Goal: Task Accomplishment & Management: Complete application form

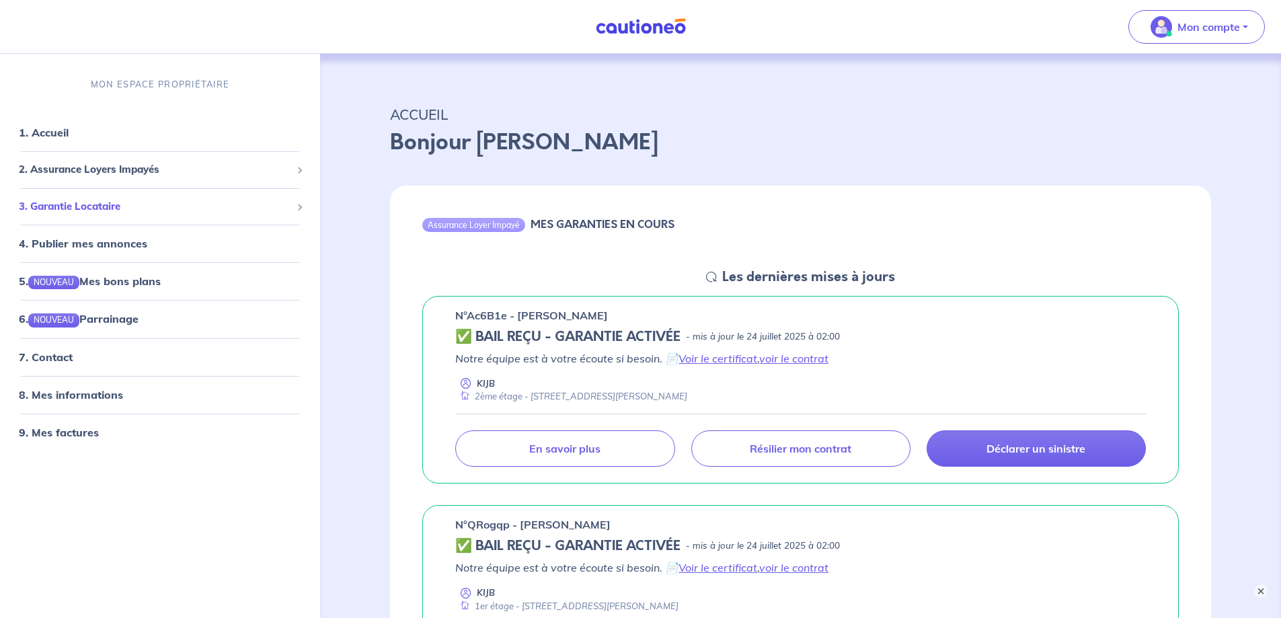
click at [300, 210] on span at bounding box center [299, 207] width 7 height 7
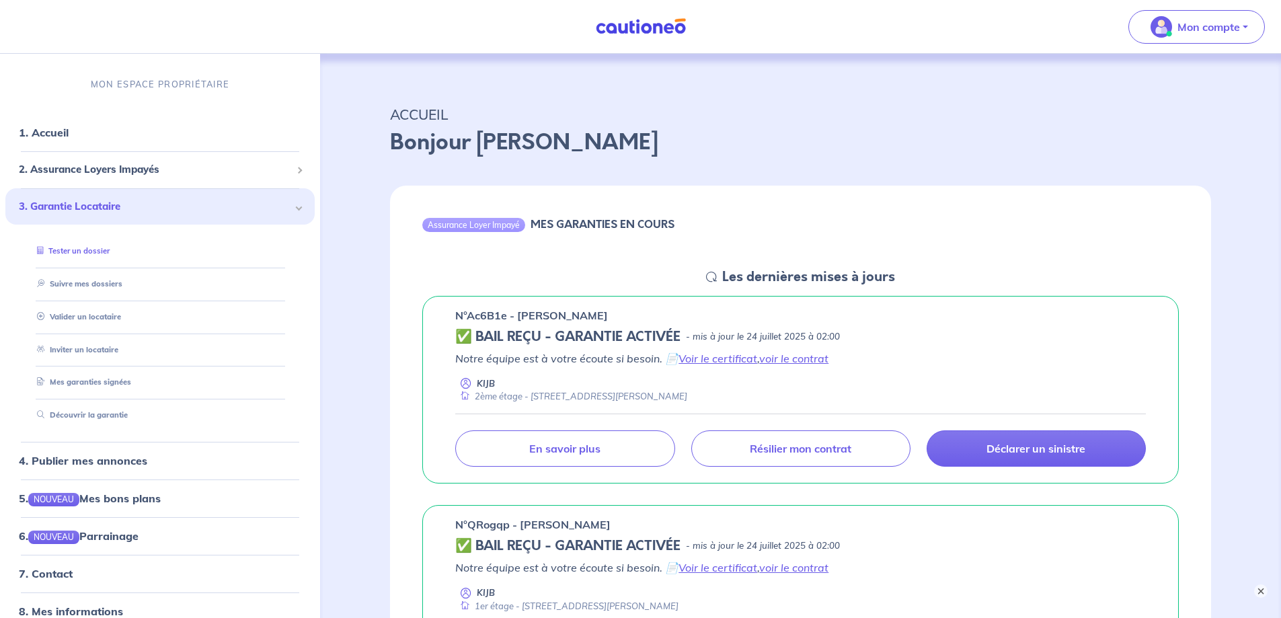
click at [102, 256] on link "Tester un dossier" at bounding box center [71, 250] width 78 height 9
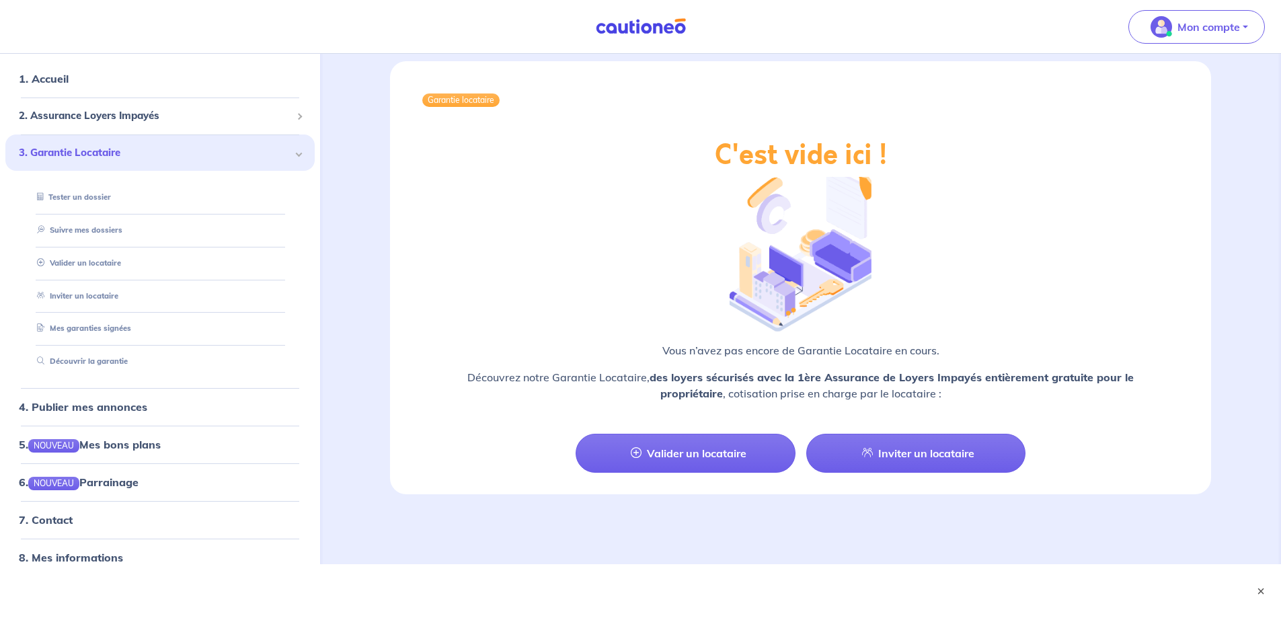
scroll to position [2409, 0]
click at [680, 448] on link "Valider un locataire" at bounding box center [685, 453] width 219 height 39
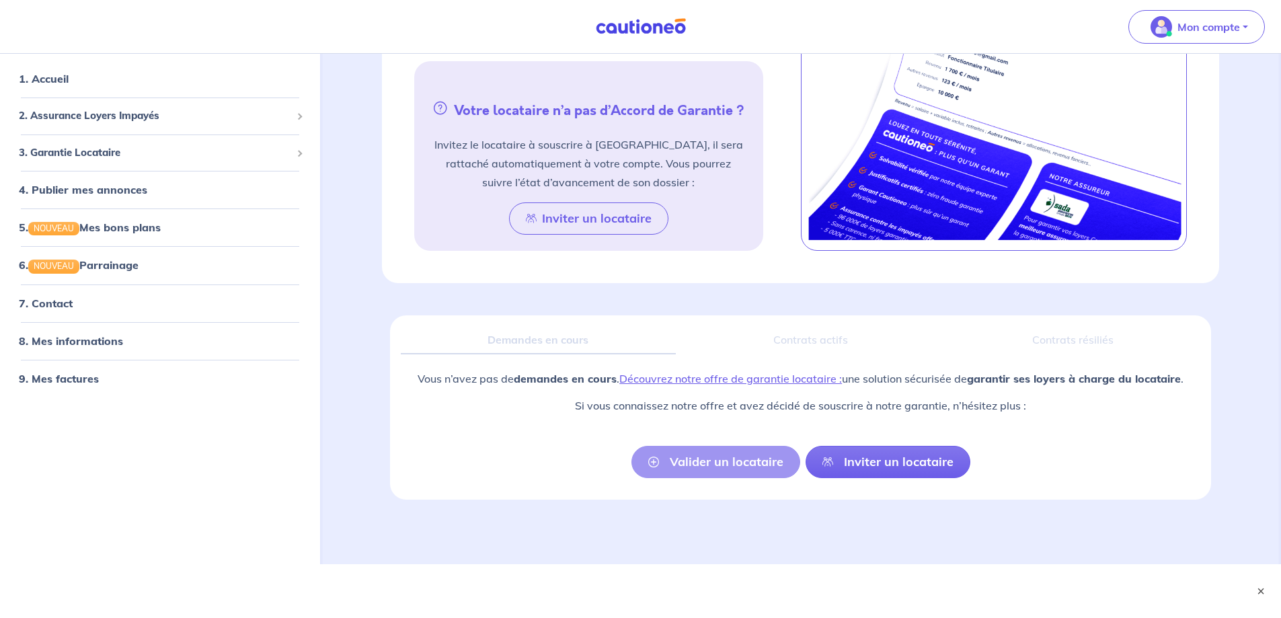
scroll to position [765, 0]
click at [108, 165] on div "3. Garantie Locataire" at bounding box center [159, 152] width 309 height 26
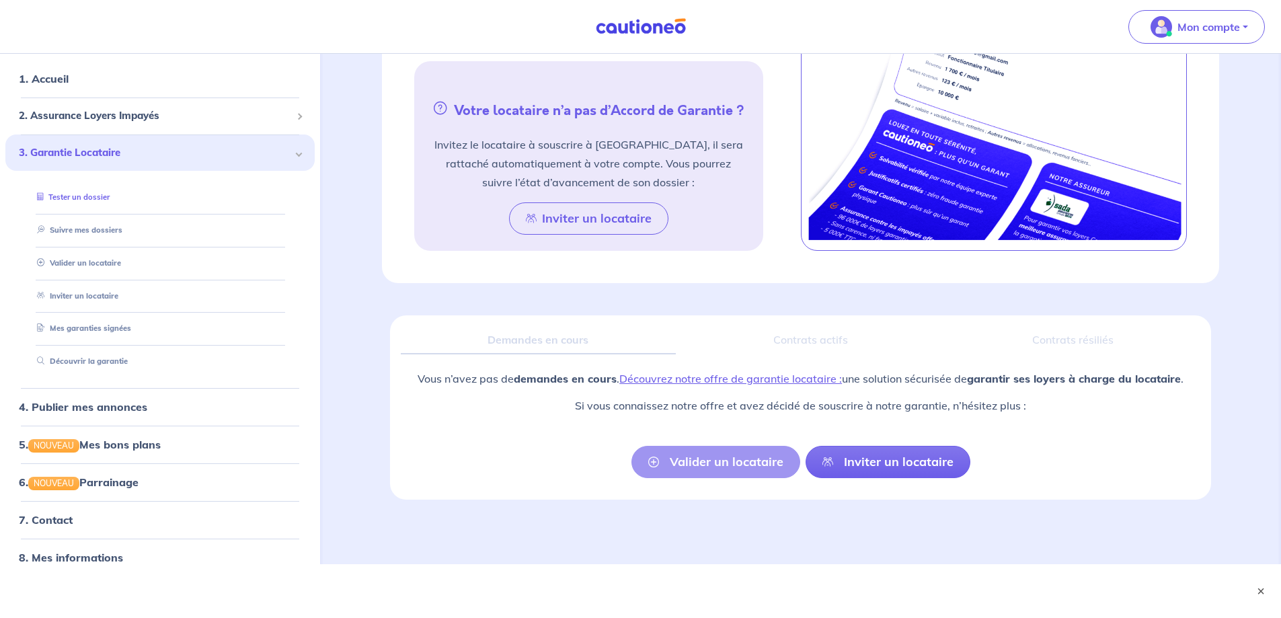
click at [77, 202] on link "Tester un dossier" at bounding box center [71, 196] width 78 height 9
click at [702, 452] on div "Valider un locataire Inviter un locataire" at bounding box center [800, 462] width 339 height 32
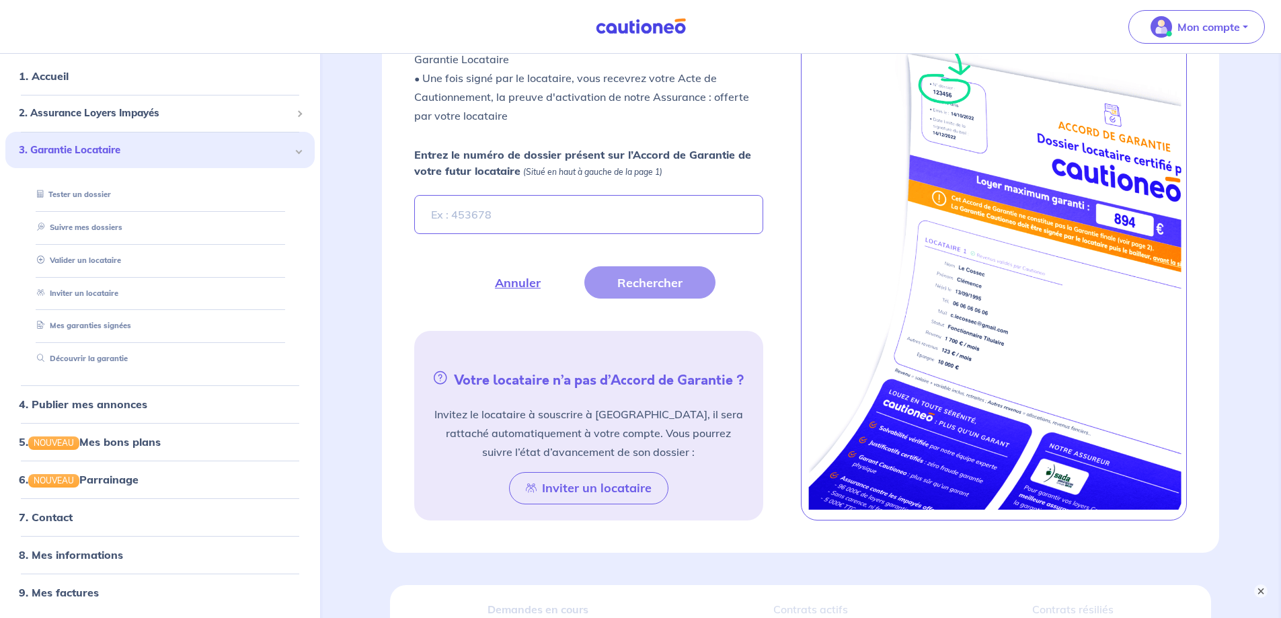
scroll to position [362, 0]
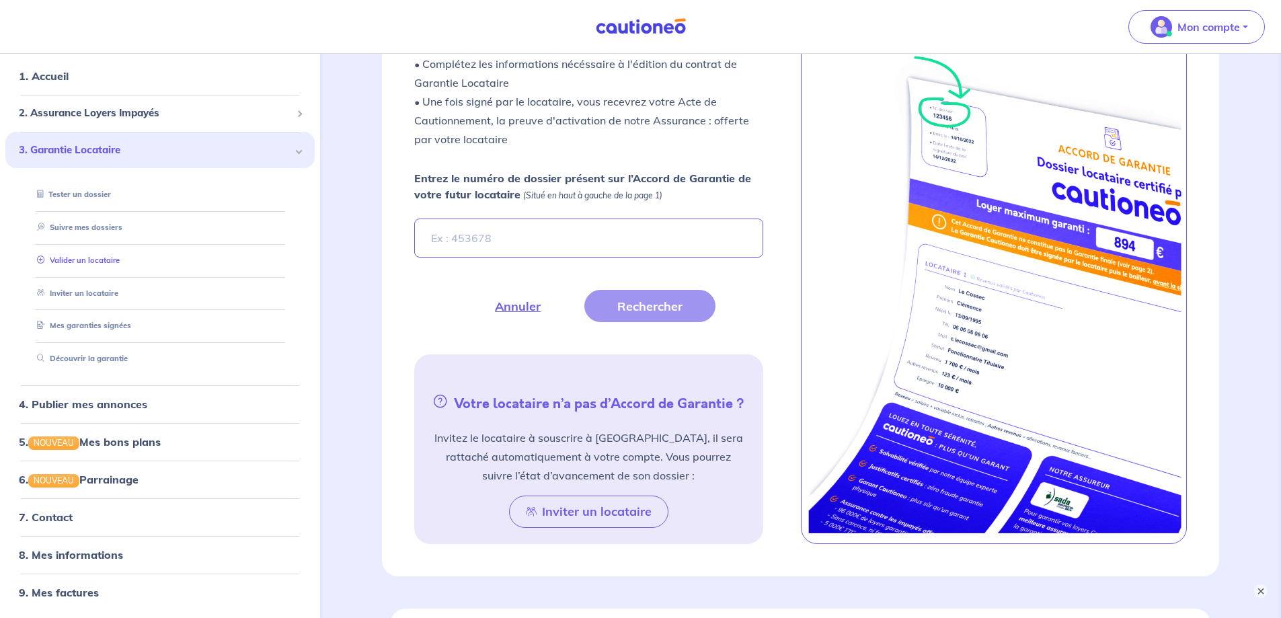
click at [85, 256] on link "Valider un locataire" at bounding box center [76, 260] width 88 height 9
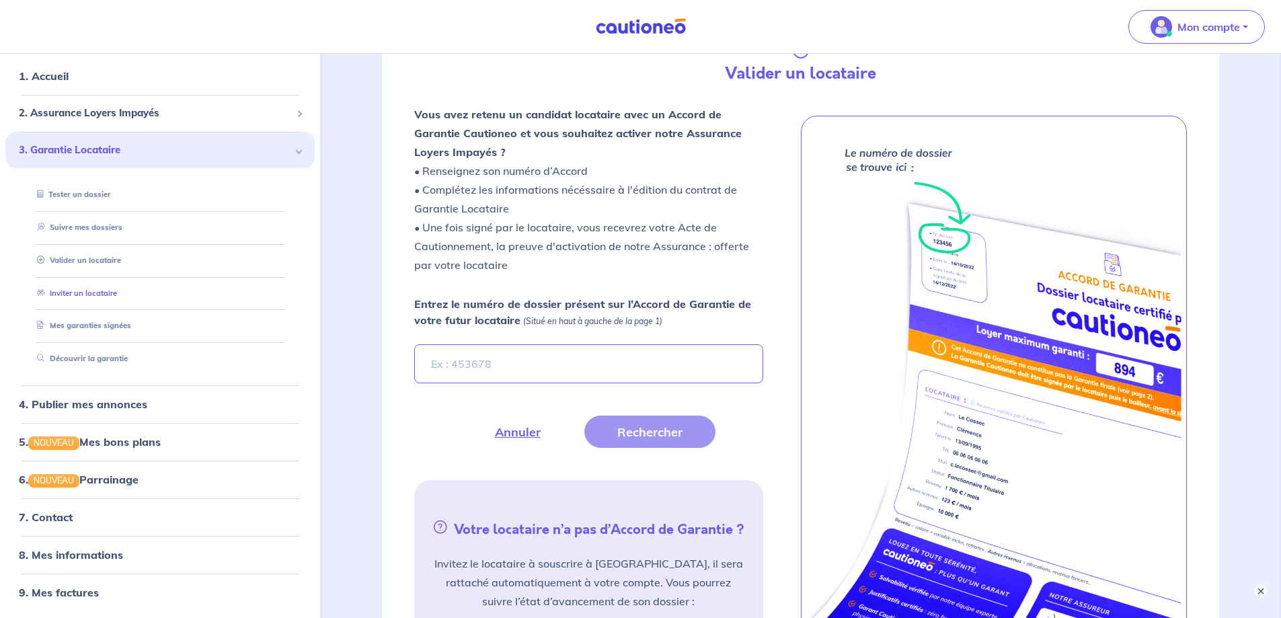
scroll to position [231, 0]
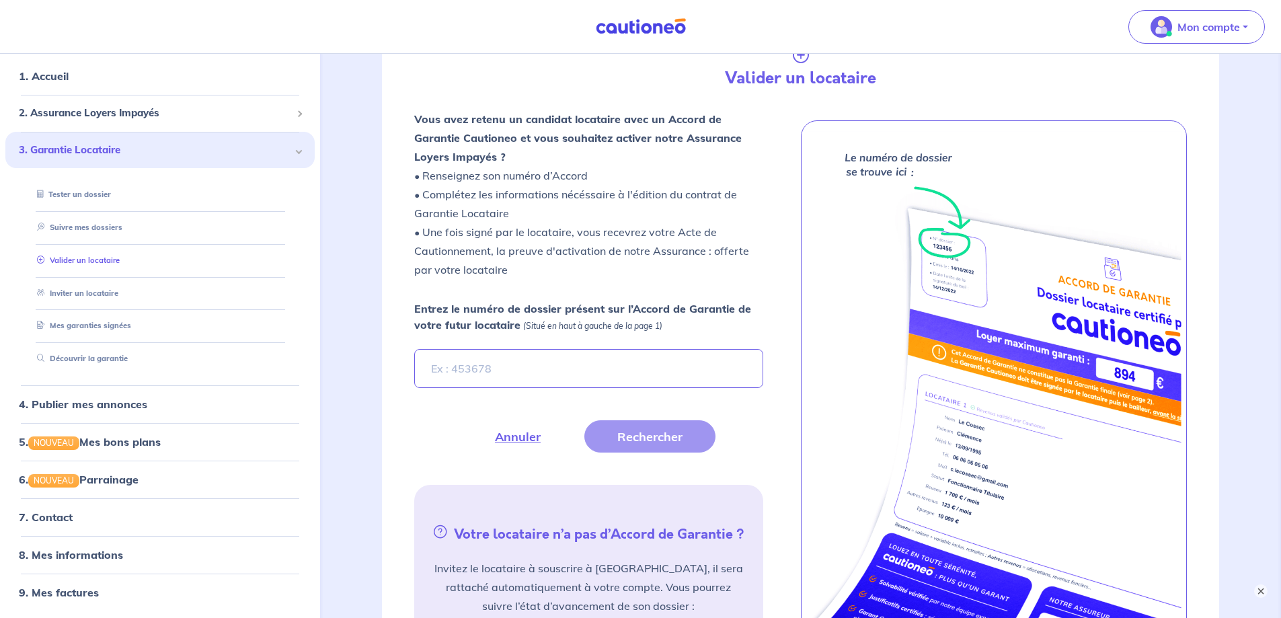
click at [71, 256] on link "Valider un locataire" at bounding box center [76, 260] width 88 height 9
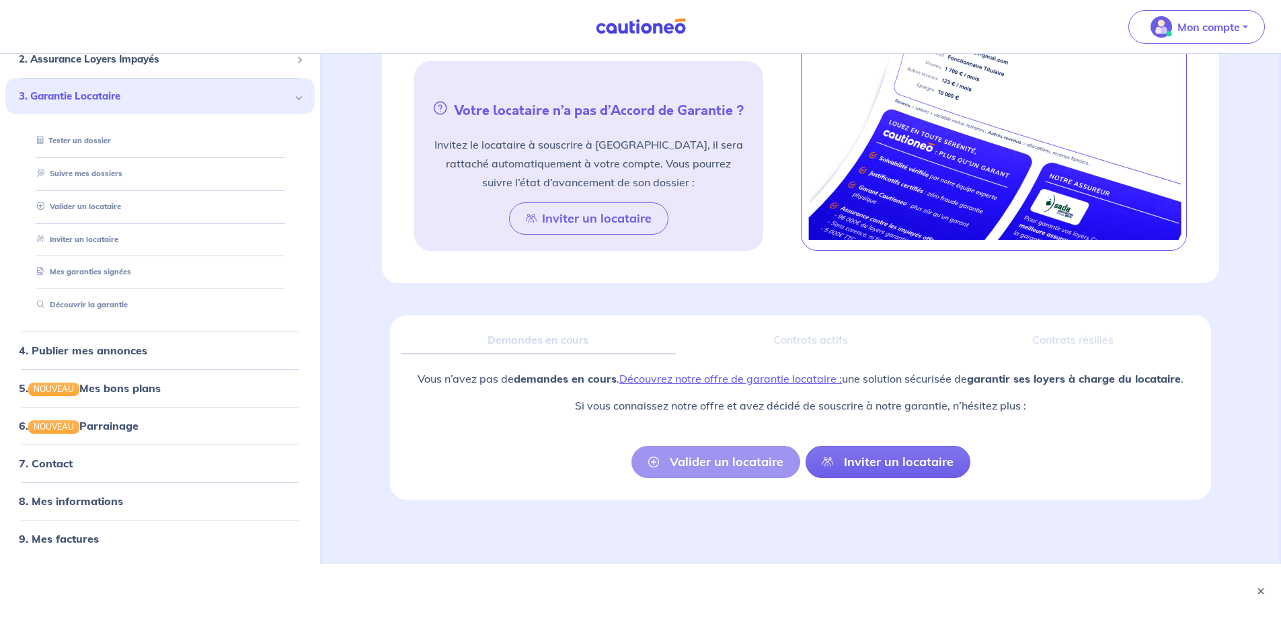
scroll to position [702, 0]
click at [60, 104] on span "3. Garantie Locataire" at bounding box center [155, 95] width 272 height 15
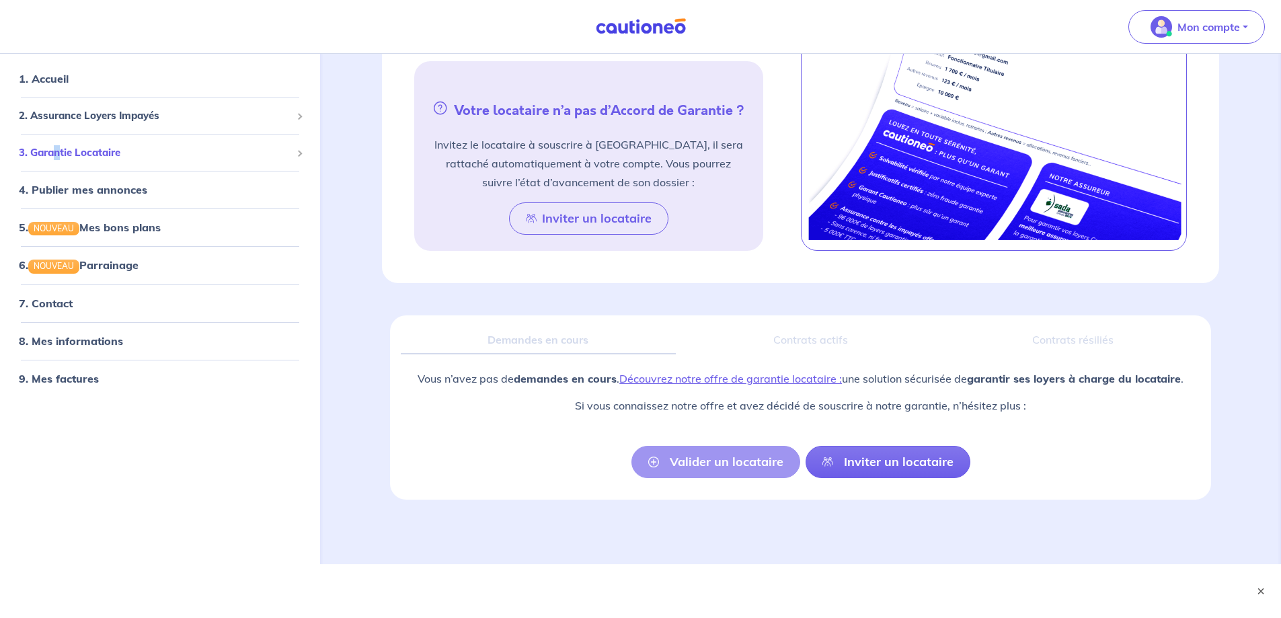
scroll to position [0, 0]
click at [278, 53] on div "MON ESPACE PROPRIÉTAIRE" at bounding box center [160, 30] width 320 height 45
click at [1212, 27] on p "Mon compte" at bounding box center [1208, 27] width 63 height 16
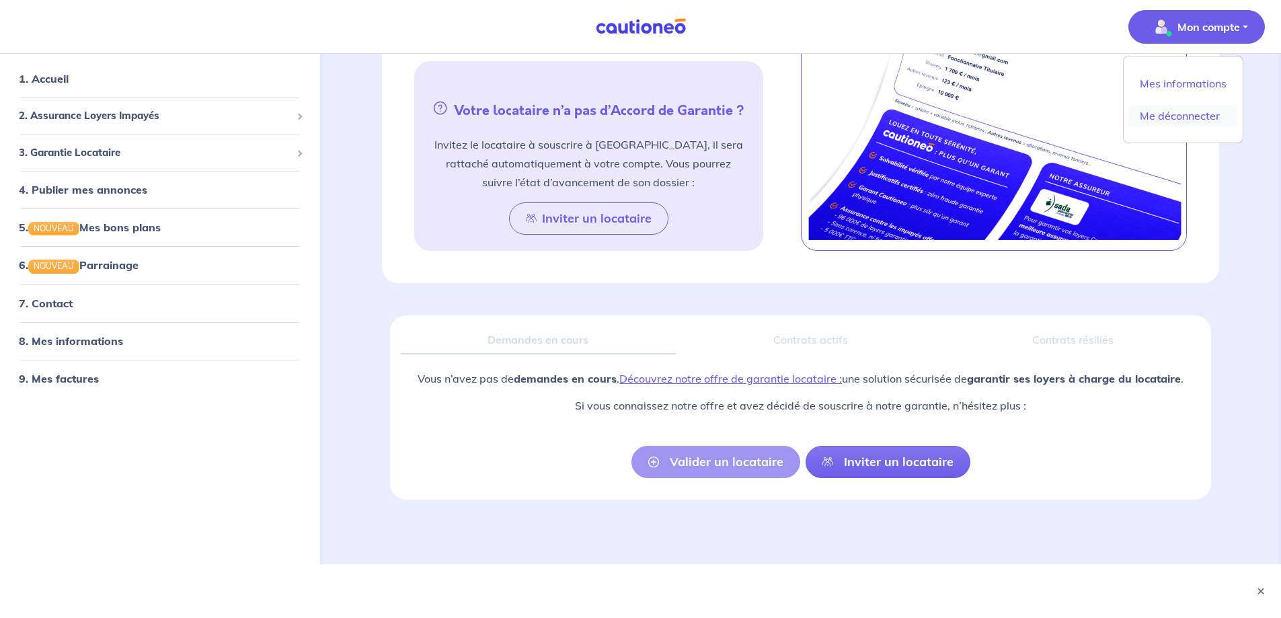
click at [1200, 126] on link "Me déconnecter" at bounding box center [1183, 116] width 108 height 22
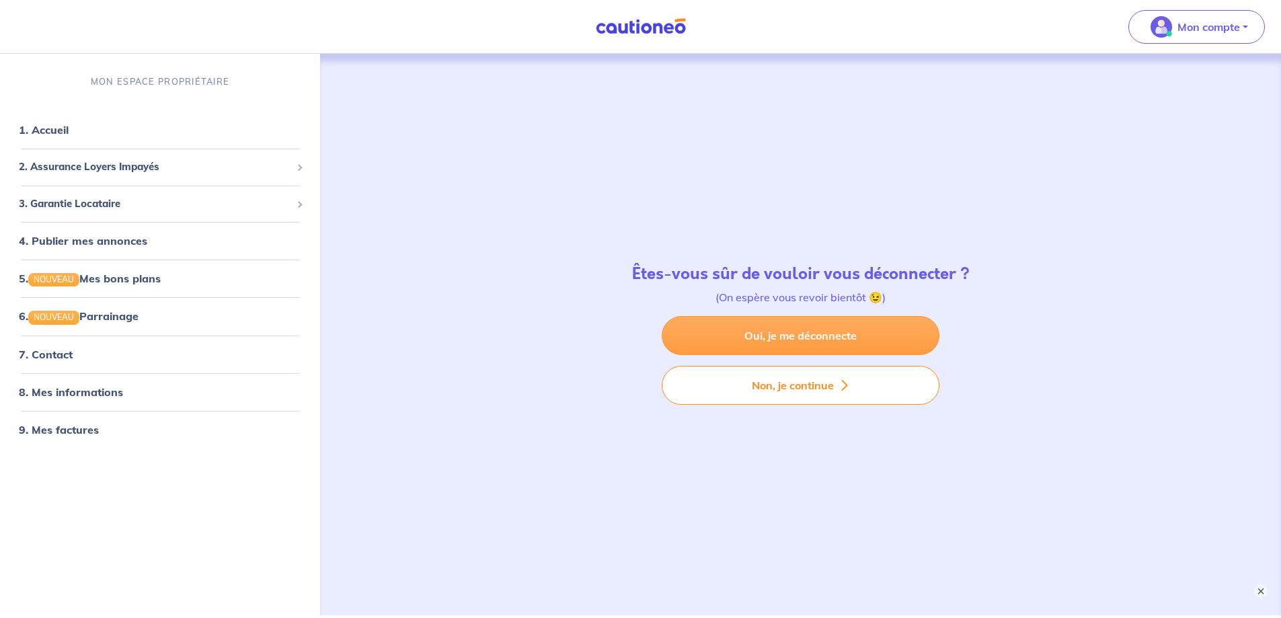
click at [808, 342] on link "Oui, je me déconnecte" at bounding box center [801, 335] width 278 height 39
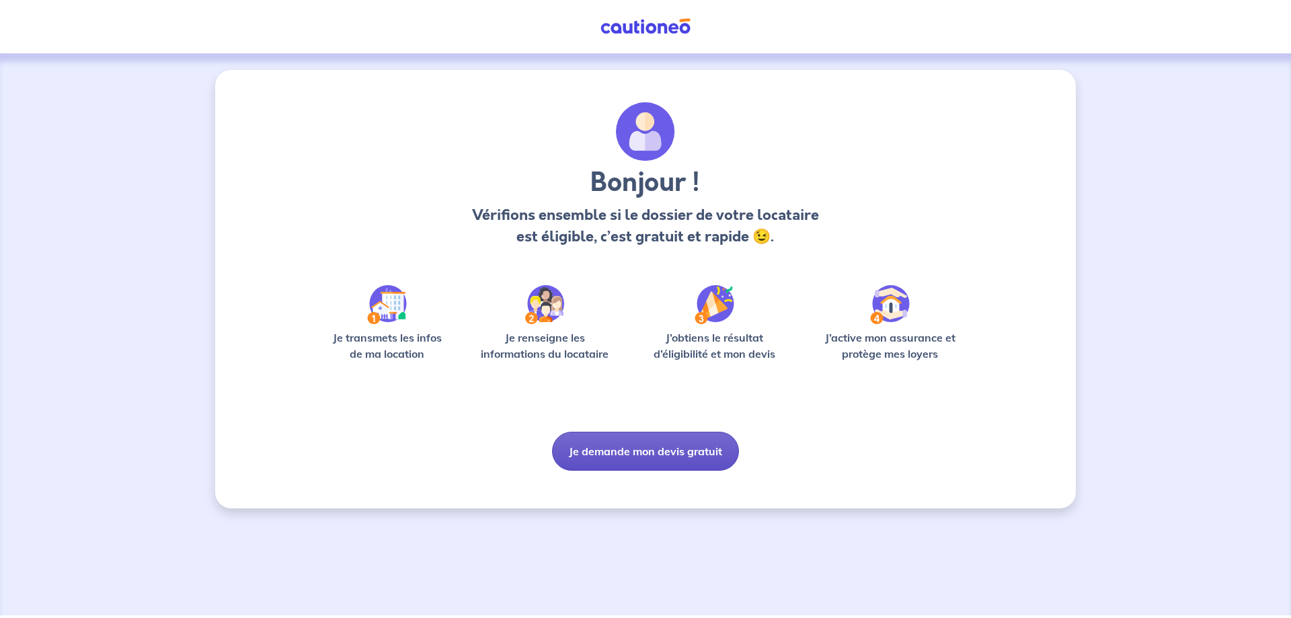
click at [613, 467] on button "Je demande mon devis gratuit" at bounding box center [645, 451] width 187 height 39
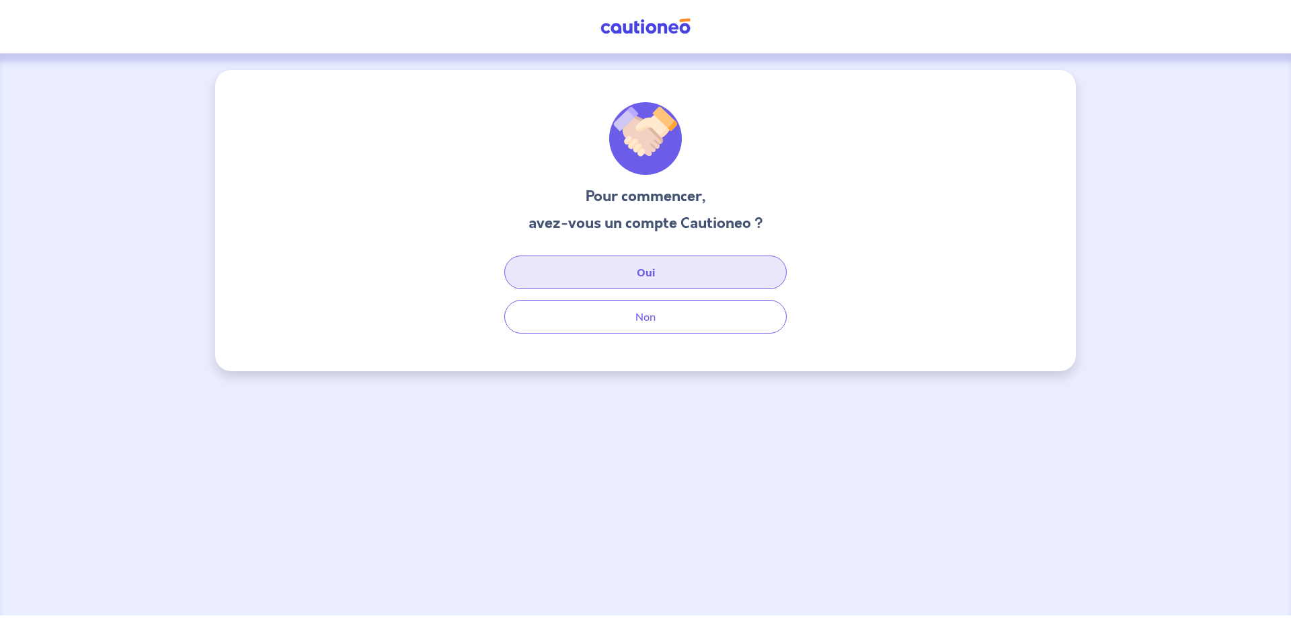
click at [662, 286] on button "Oui" at bounding box center [645, 273] width 282 height 34
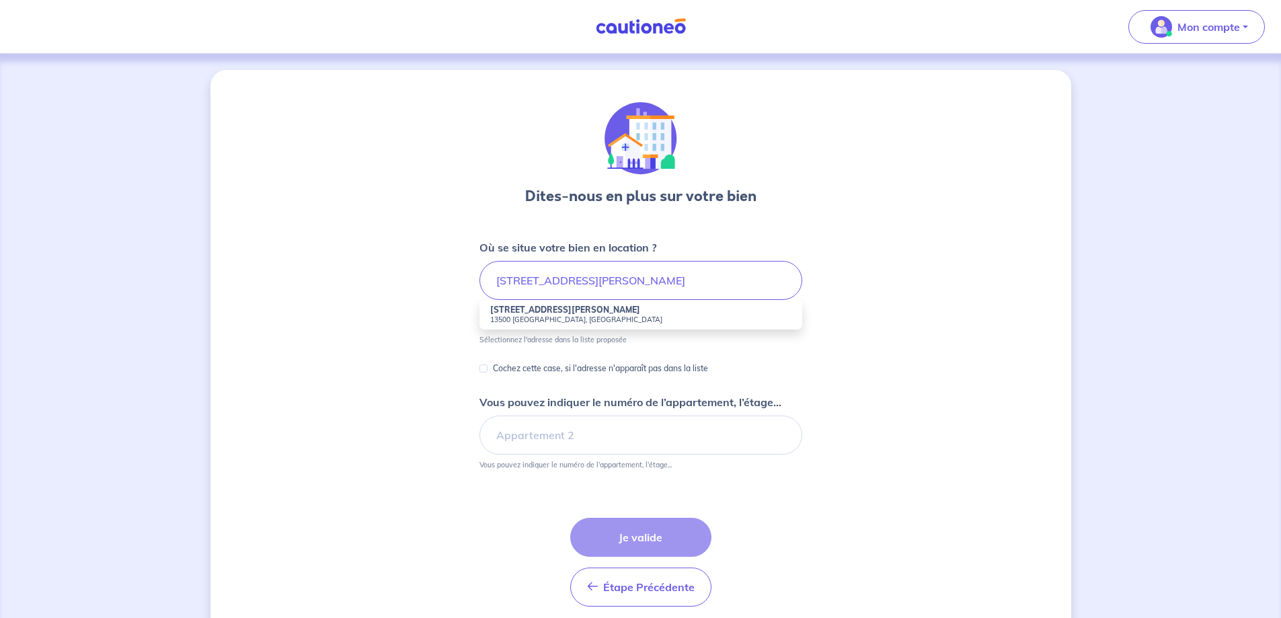
click at [533, 315] on strong "8 Rue Jean Martin" at bounding box center [565, 310] width 150 height 10
type input "8 Rue Jean Martin, 13500 Martigues, France"
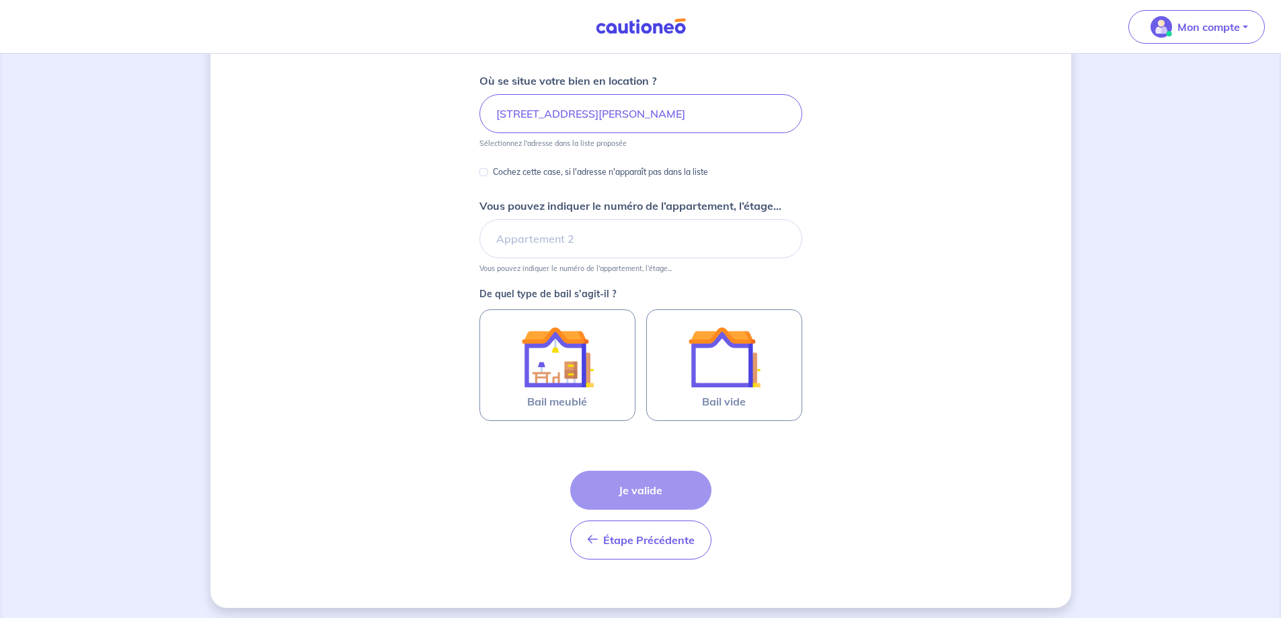
scroll to position [202, 0]
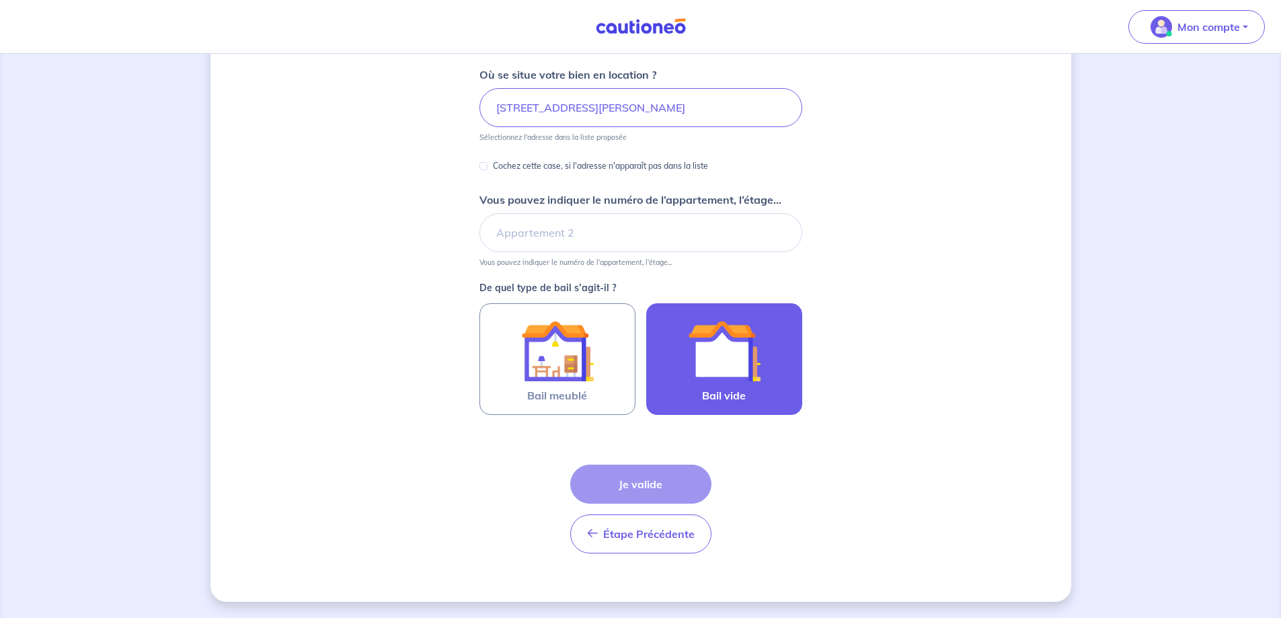
click at [742, 358] on img at bounding box center [724, 351] width 73 height 73
click at [0, 0] on input "Bail vide" at bounding box center [0, 0] width 0 height 0
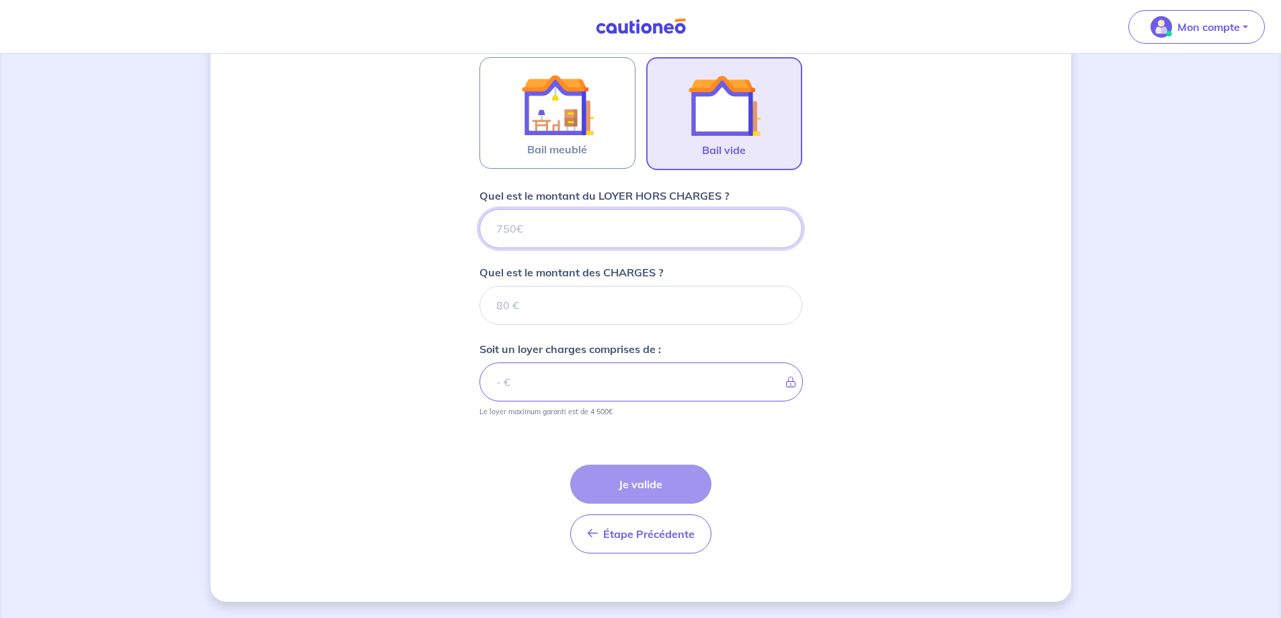
scroll to position [474, 0]
click at [502, 287] on input "Quel est le montant des CHARGES ?" at bounding box center [640, 305] width 323 height 39
type input "2"
type input "28"
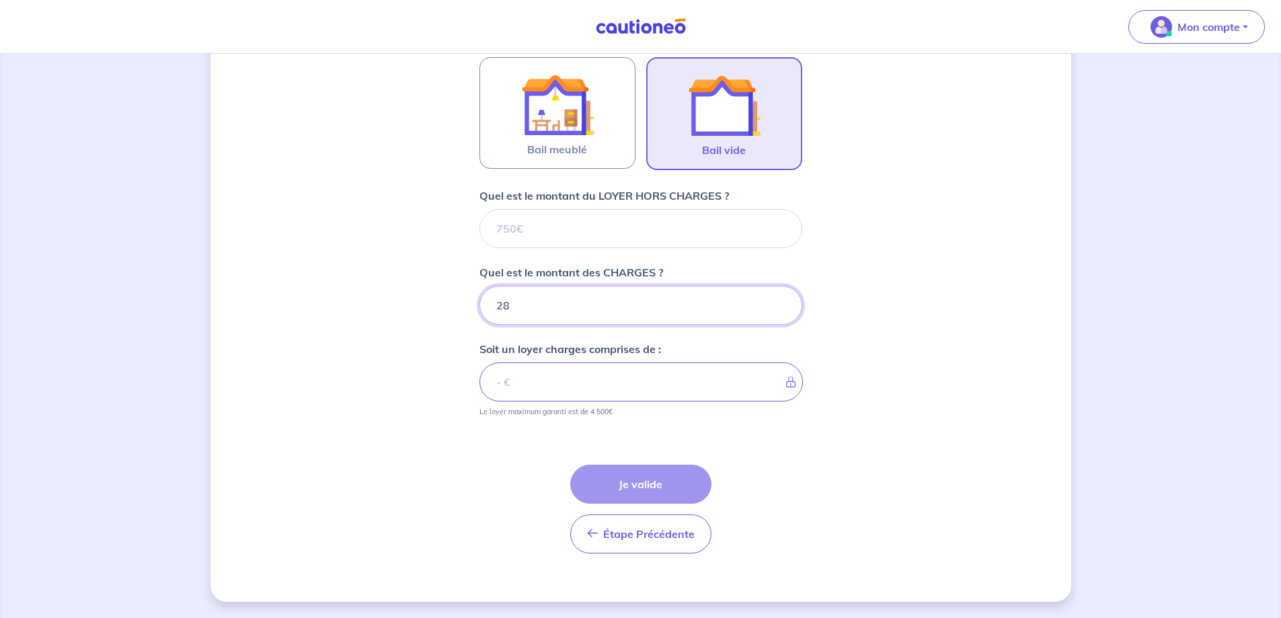
click at [524, 286] on input "28" at bounding box center [640, 305] width 323 height 39
click at [507, 209] on input "Quel est le montant du LOYER HORS CHARGES ?" at bounding box center [640, 228] width 323 height 39
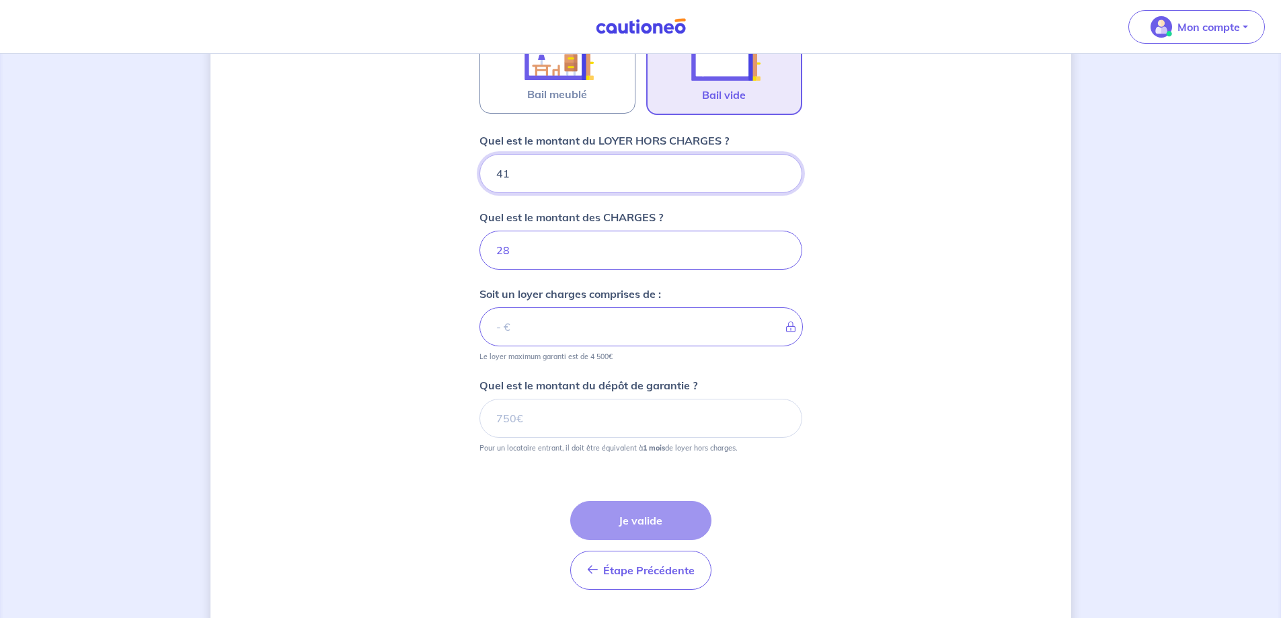
type input "410"
type input "438"
drag, startPoint x: 512, startPoint y: 288, endPoint x: 480, endPoint y: 286, distance: 32.3
click at [480, 270] on input "28" at bounding box center [640, 250] width 323 height 39
drag, startPoint x: 509, startPoint y: 205, endPoint x: 483, endPoint y: 203, distance: 26.3
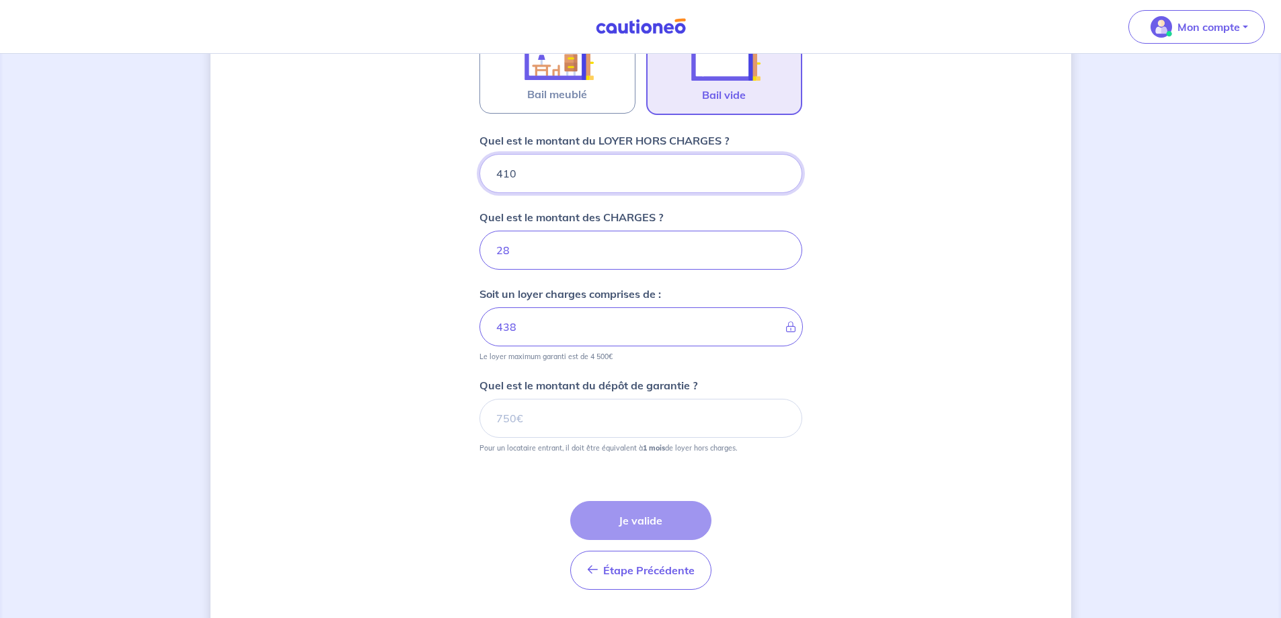
click at [483, 193] on input "410" at bounding box center [640, 173] width 323 height 39
type input "3"
type input "31"
type input "382"
type input "410"
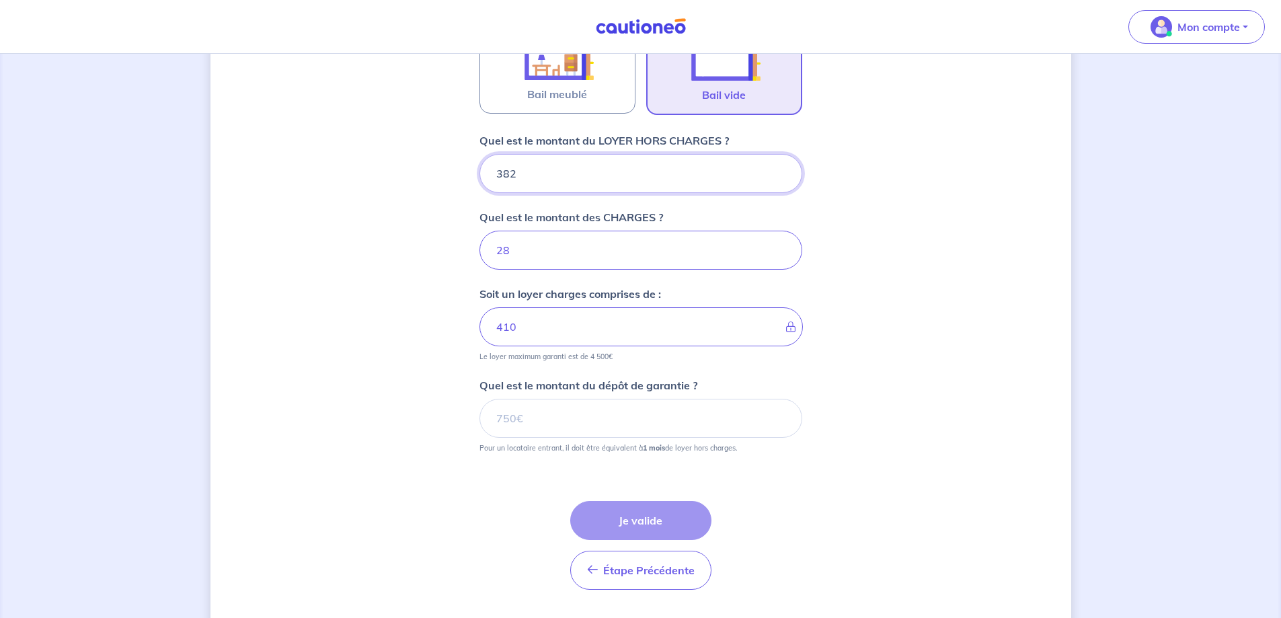
type input "382"
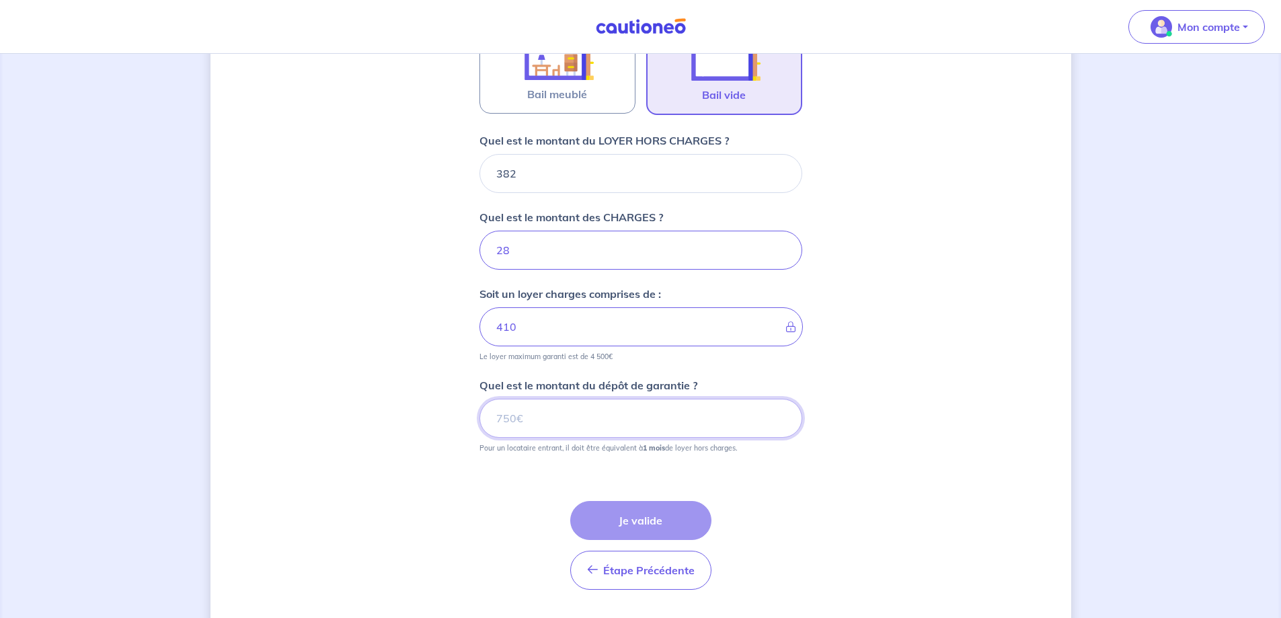
click at [537, 438] on input "Quel est le montant du dépôt de garantie ?" at bounding box center [640, 418] width 323 height 39
type input "382"
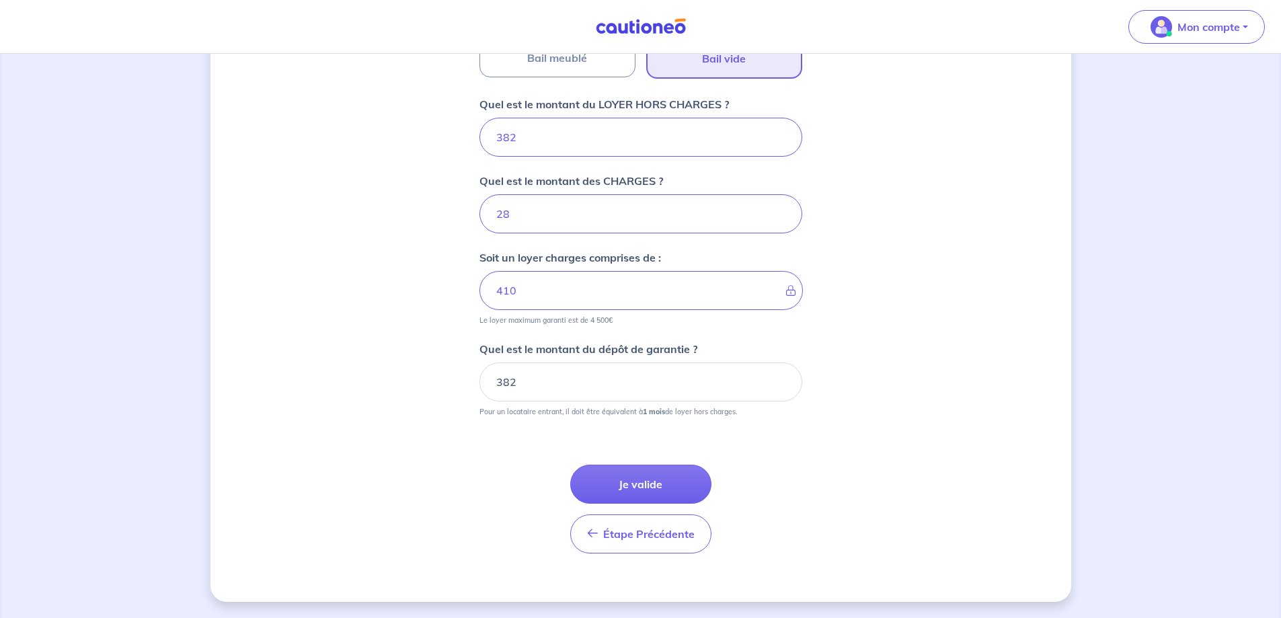
scroll to position [571, 0]
click at [658, 472] on button "Je valide" at bounding box center [640, 484] width 141 height 39
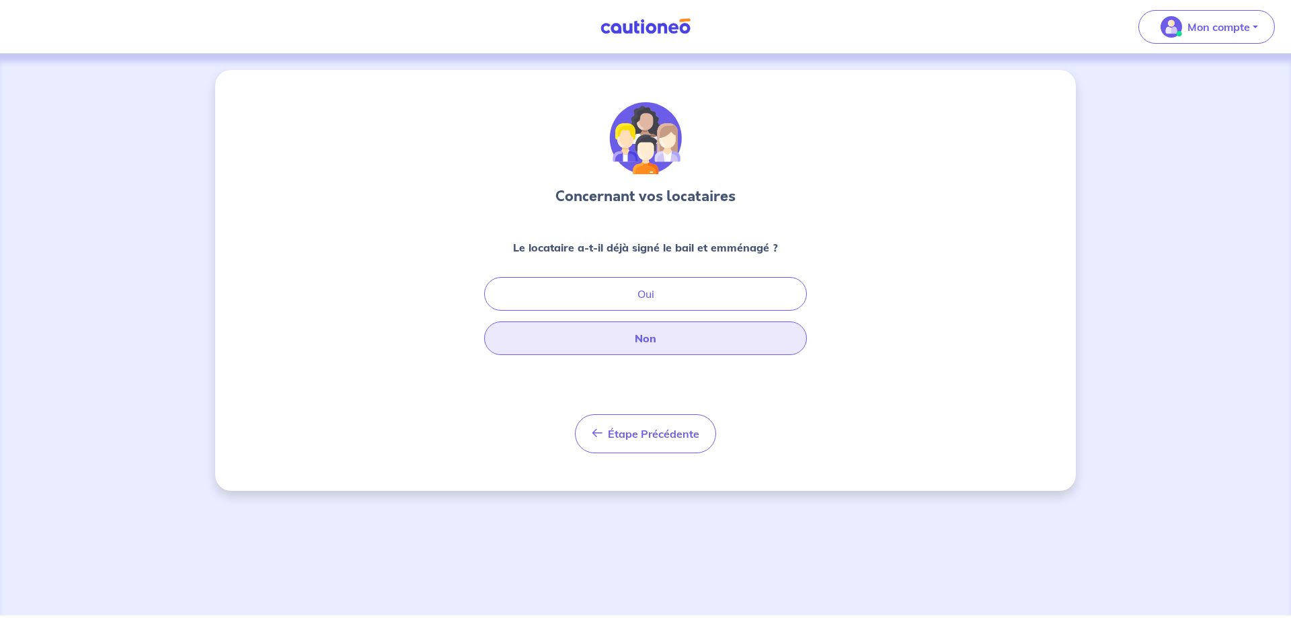
click at [647, 355] on button "Non" at bounding box center [645, 338] width 323 height 34
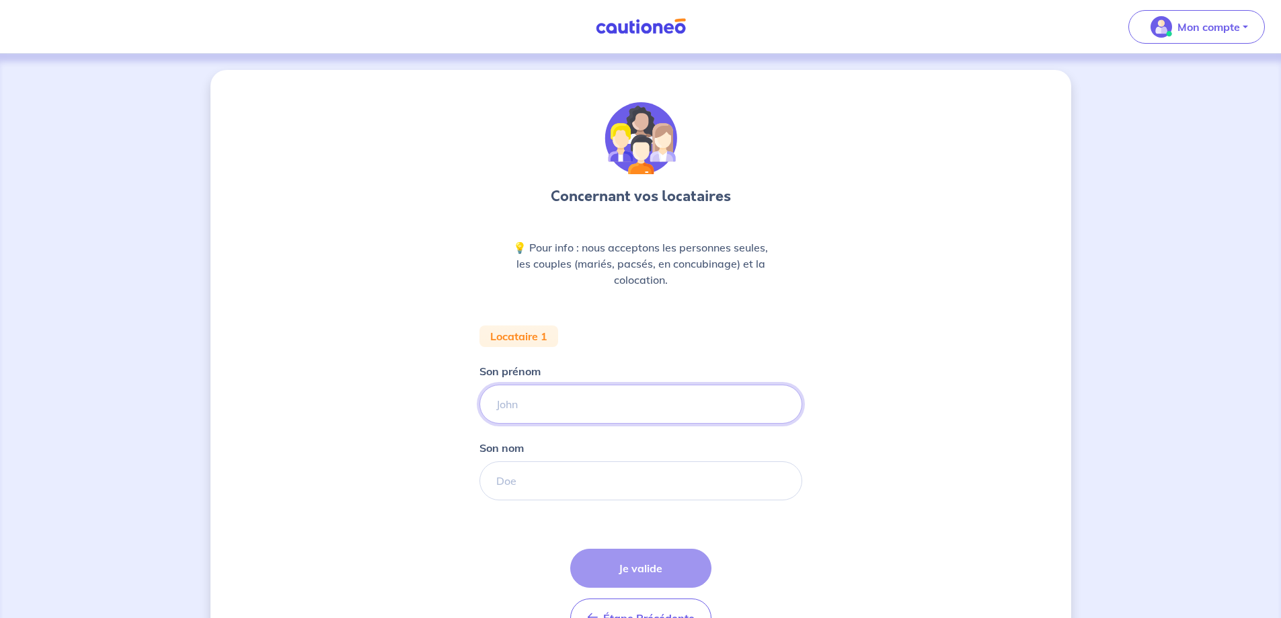
click at [535, 424] on input "Son prénom" at bounding box center [640, 404] width 323 height 39
type input "Othman"
click at [510, 500] on input "Son nom" at bounding box center [640, 480] width 323 height 39
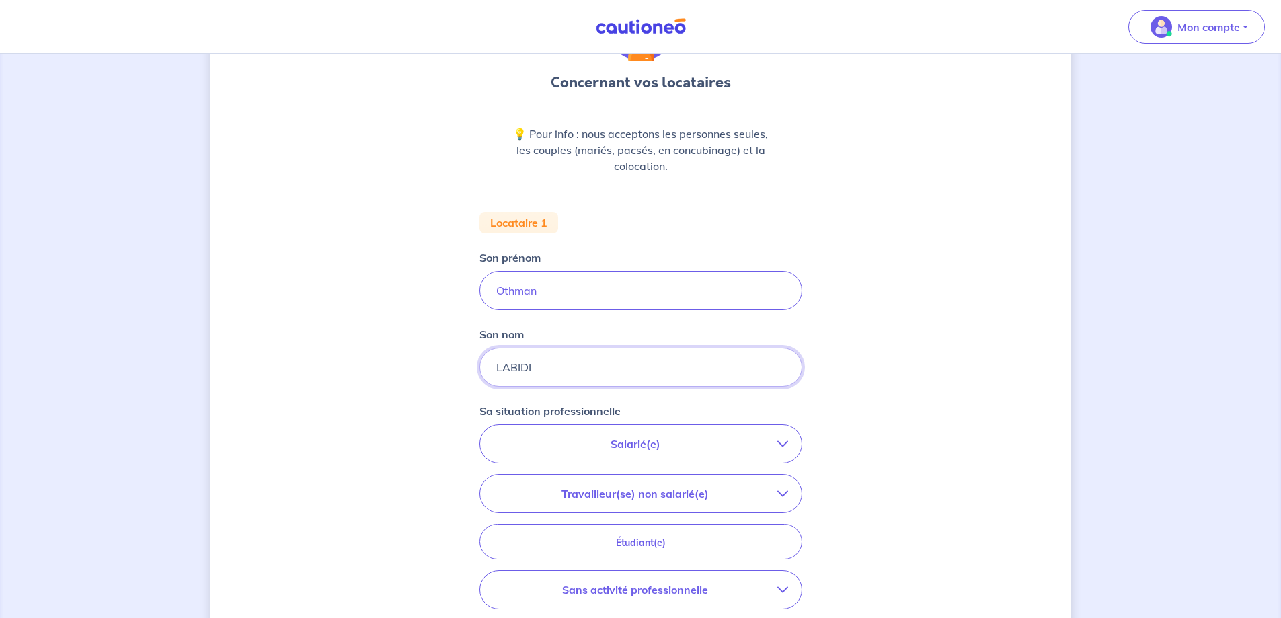
scroll to position [134, 0]
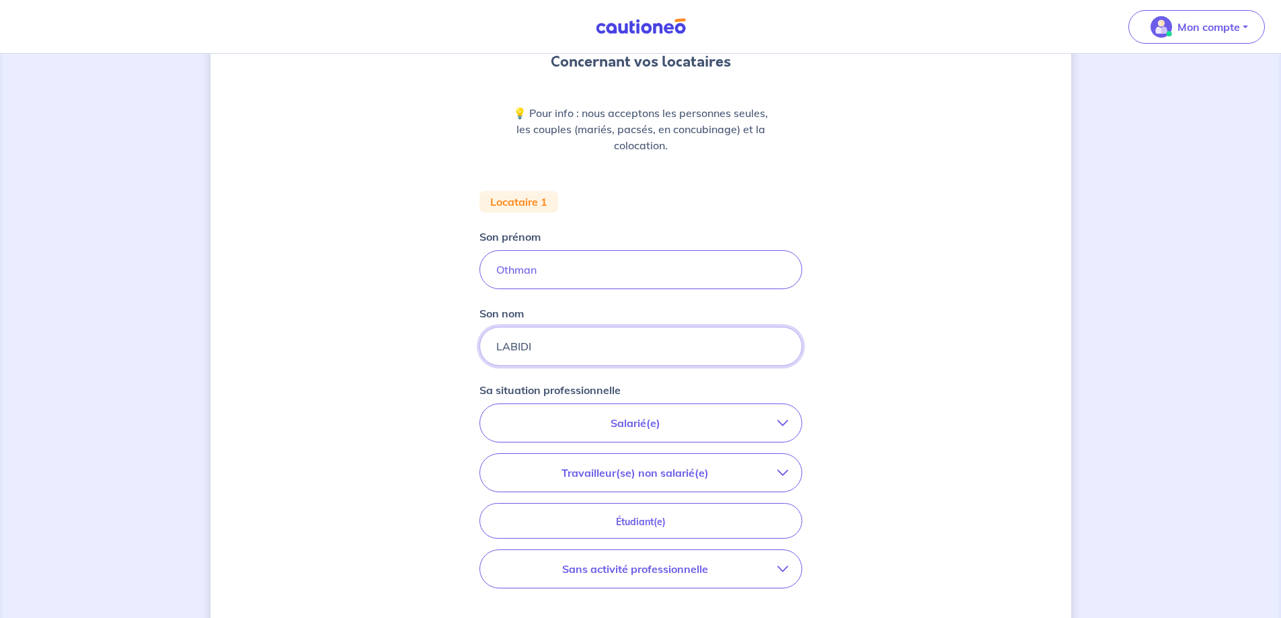
type input "LABIDI"
click at [788, 428] on icon "button" at bounding box center [782, 423] width 11 height 11
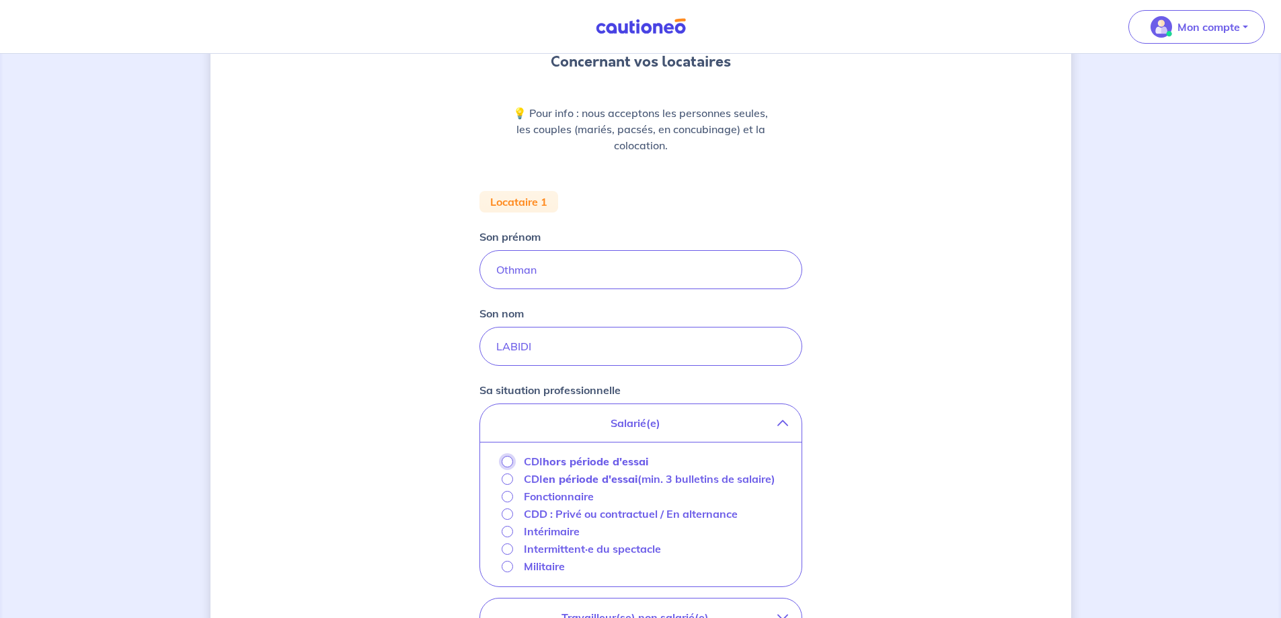
click at [502, 467] on input "CDI hors période d'essai" at bounding box center [507, 461] width 11 height 11
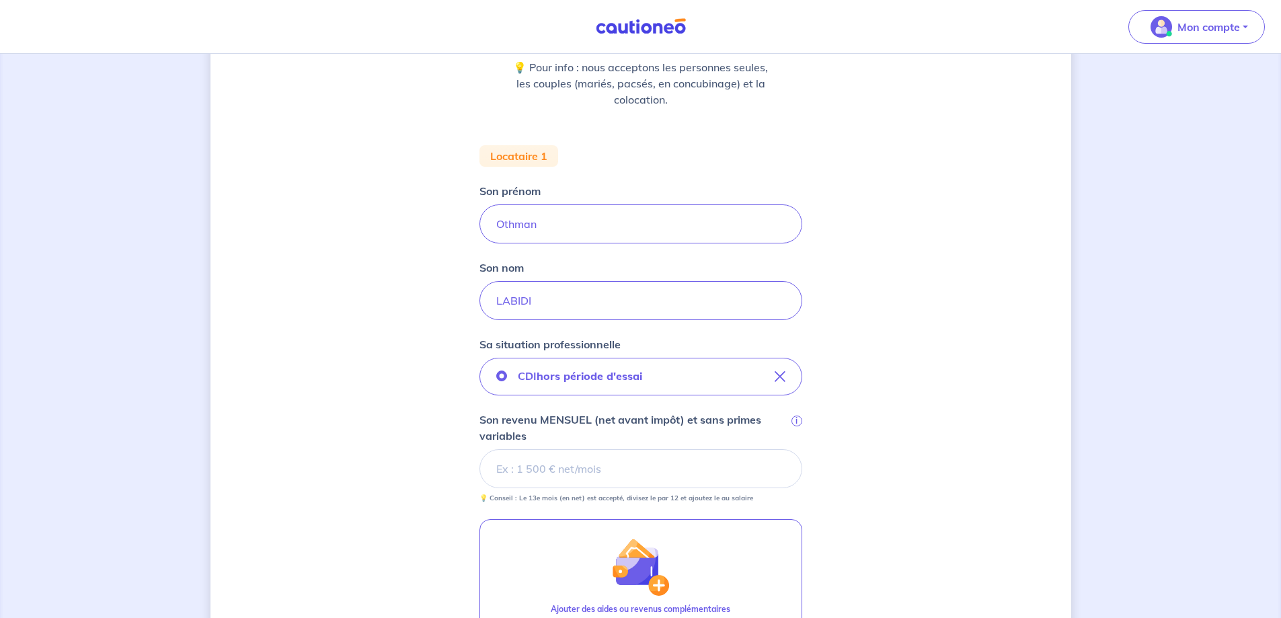
scroll to position [202, 0]
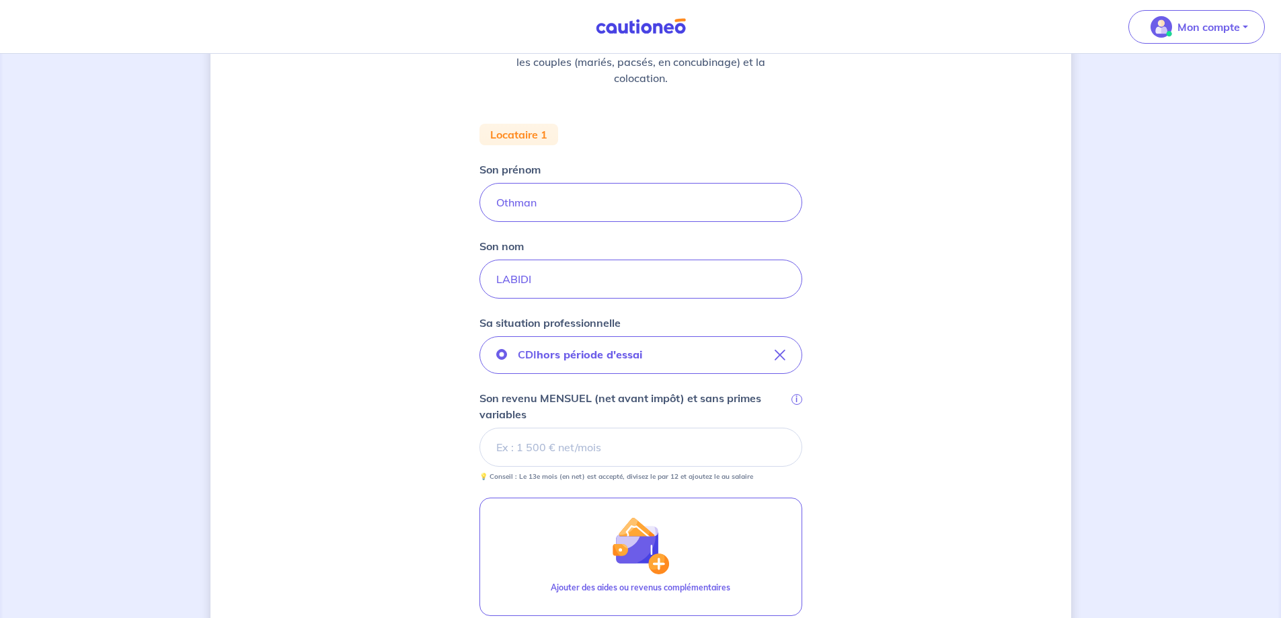
click at [568, 467] on input "Son revenu MENSUEL (net avant impôt) et sans primes variables i" at bounding box center [640, 447] width 323 height 39
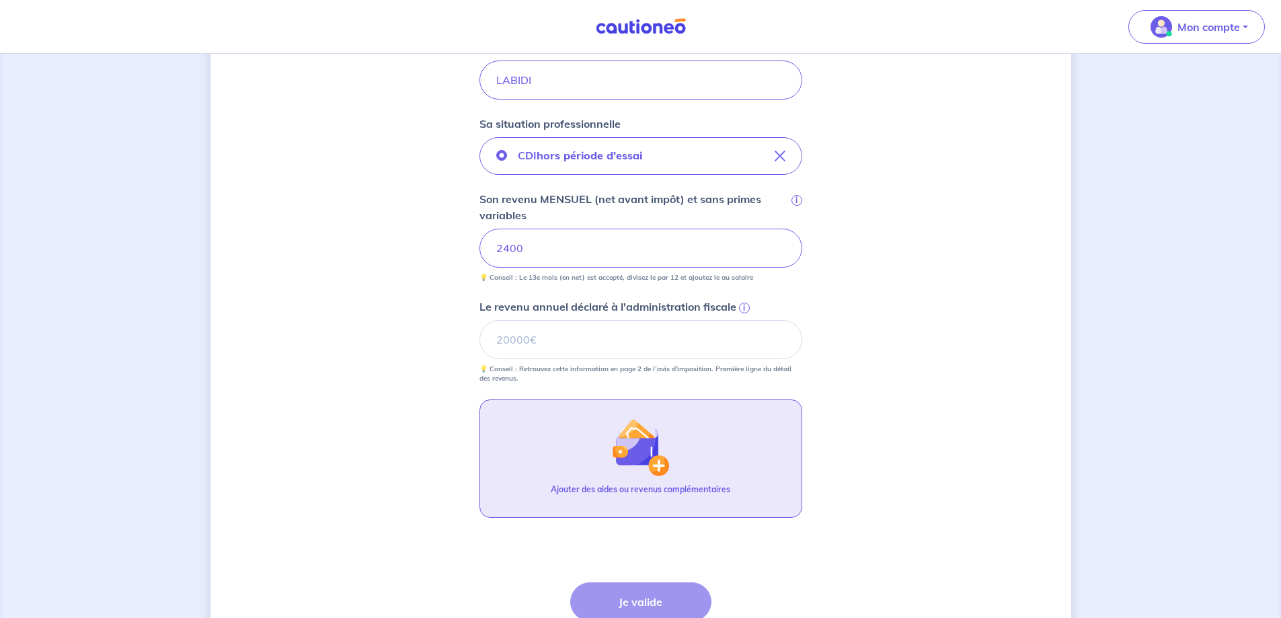
scroll to position [403, 0]
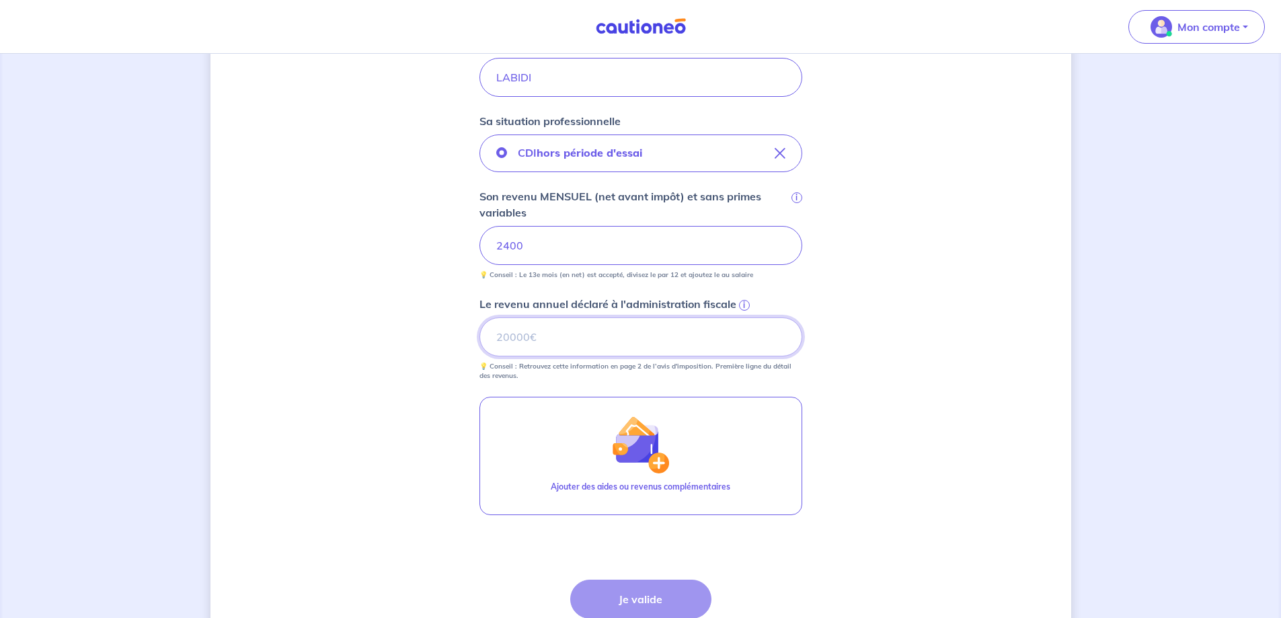
click at [519, 356] on input "Le revenu annuel déclaré à l'administration fiscale i" at bounding box center [640, 336] width 323 height 39
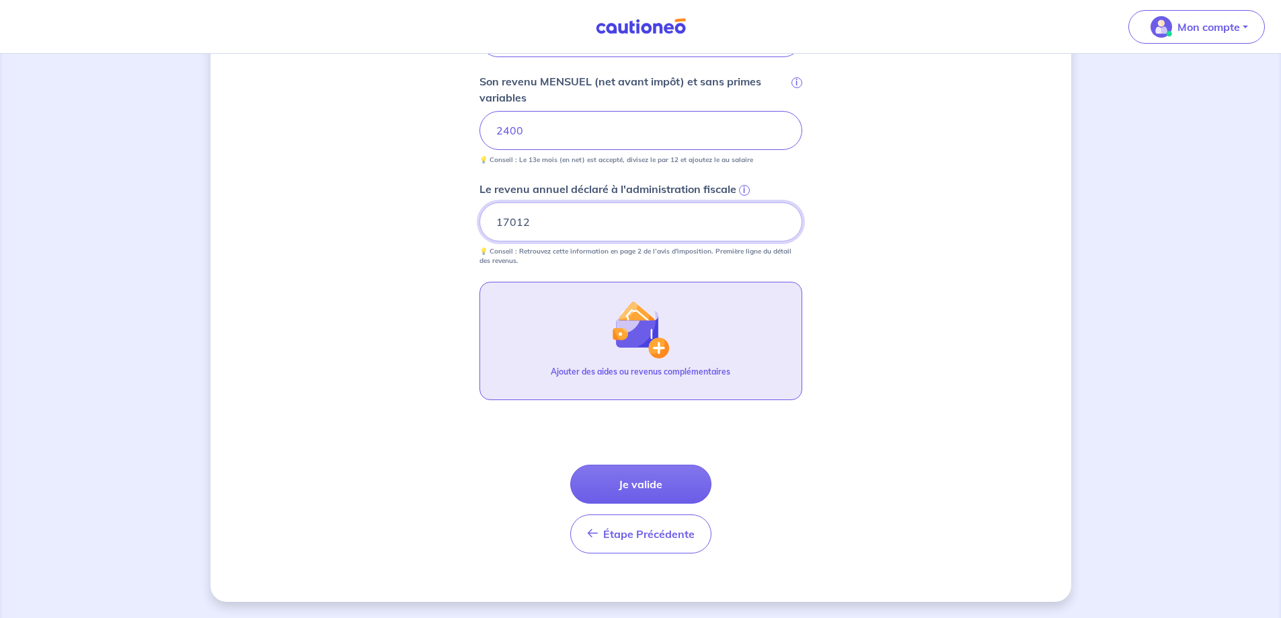
scroll to position [580, 0]
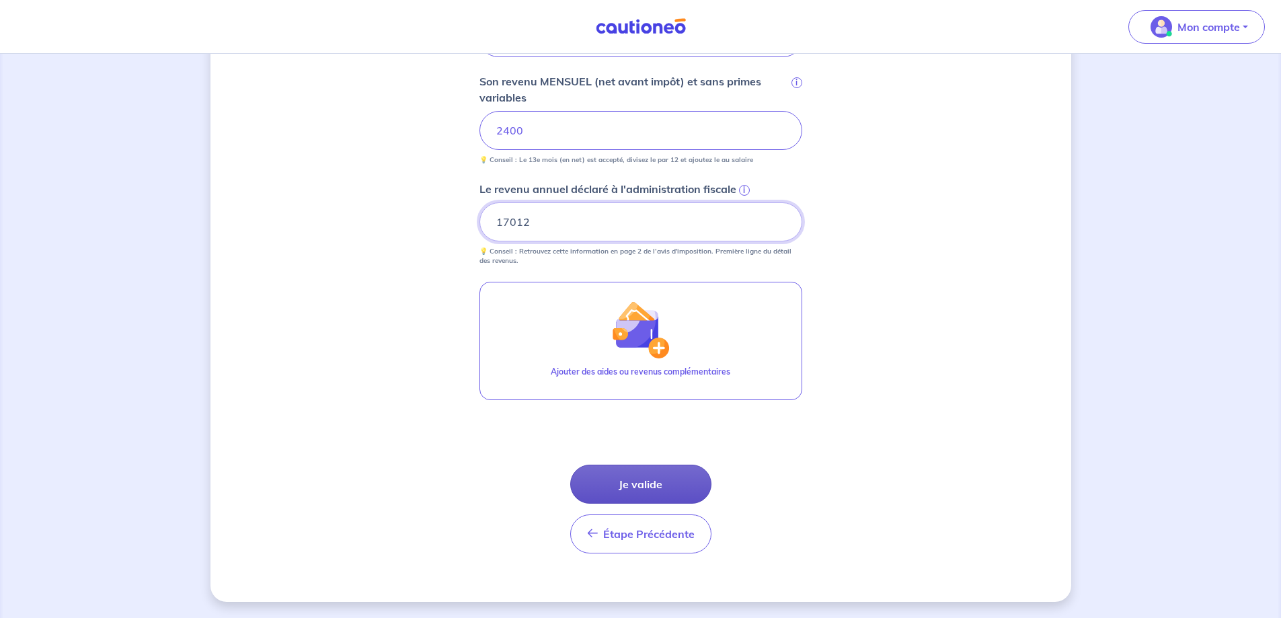
type input "17012"
click at [634, 475] on button "Je valide" at bounding box center [640, 484] width 141 height 39
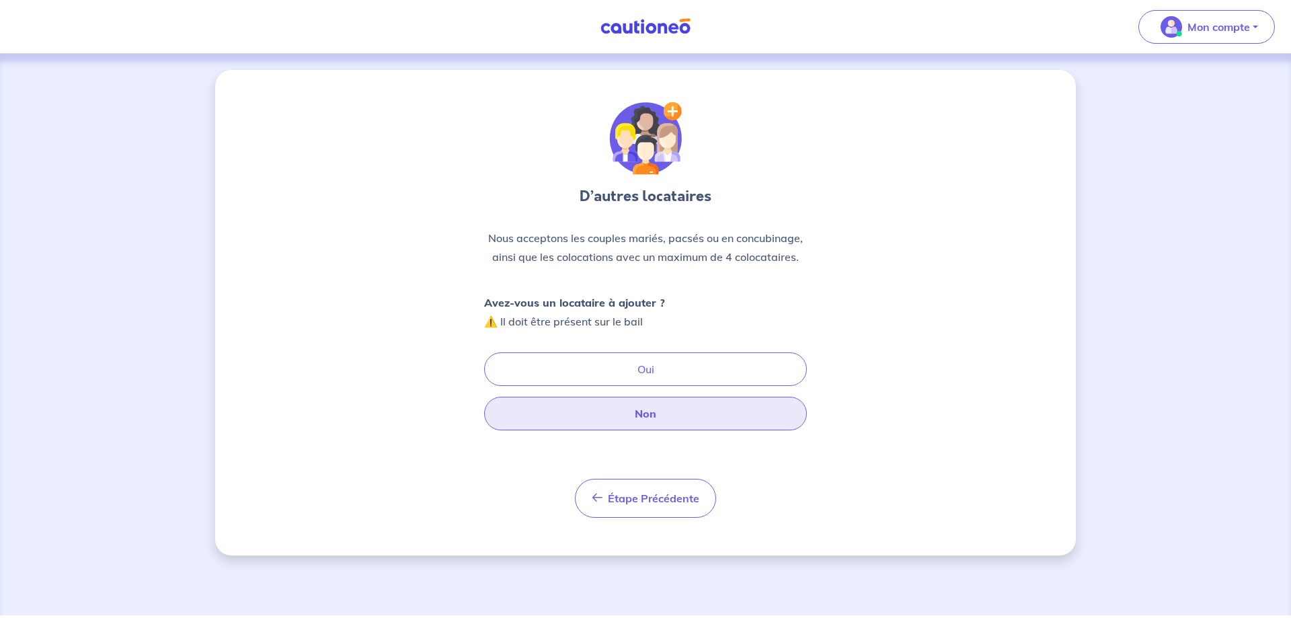
click at [654, 430] on button "Non" at bounding box center [645, 414] width 323 height 34
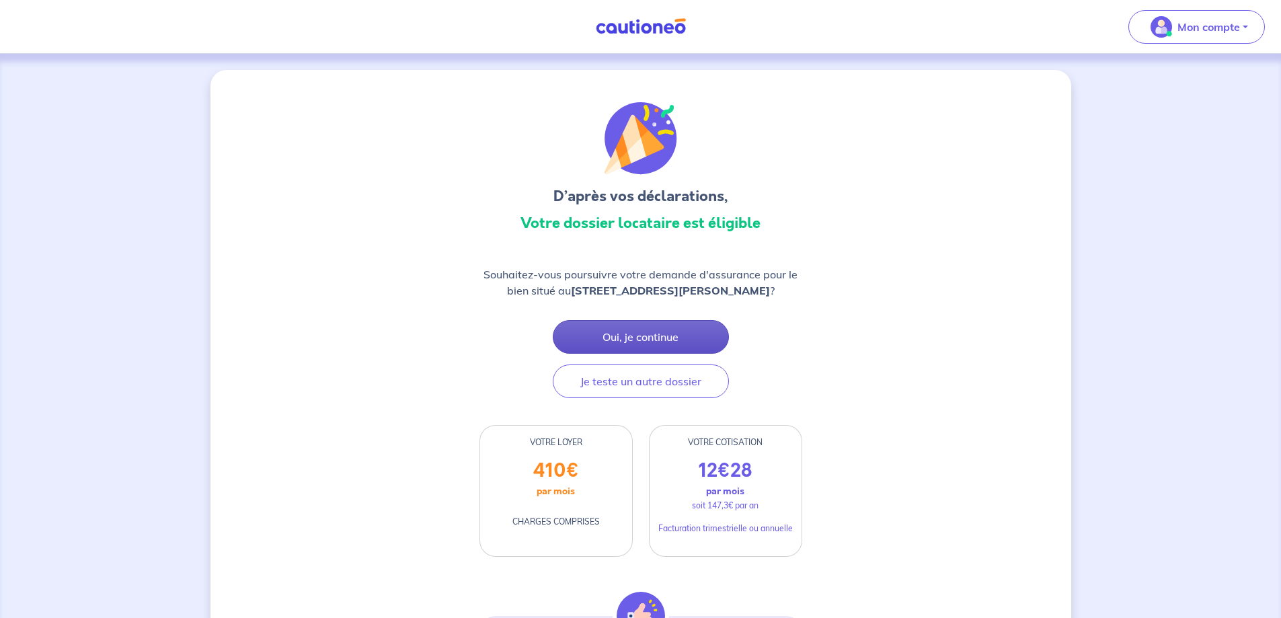
click at [644, 349] on button "Oui, je continue" at bounding box center [641, 337] width 176 height 34
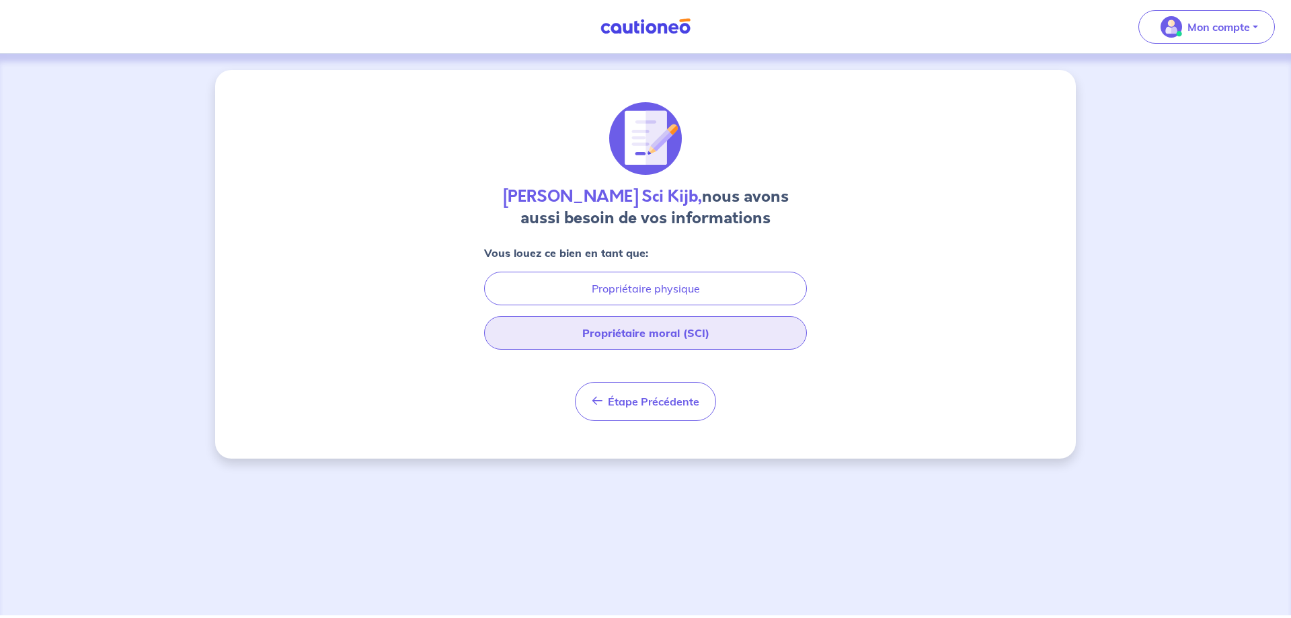
click at [657, 344] on button "Propriétaire moral (SCI)" at bounding box center [645, 333] width 323 height 34
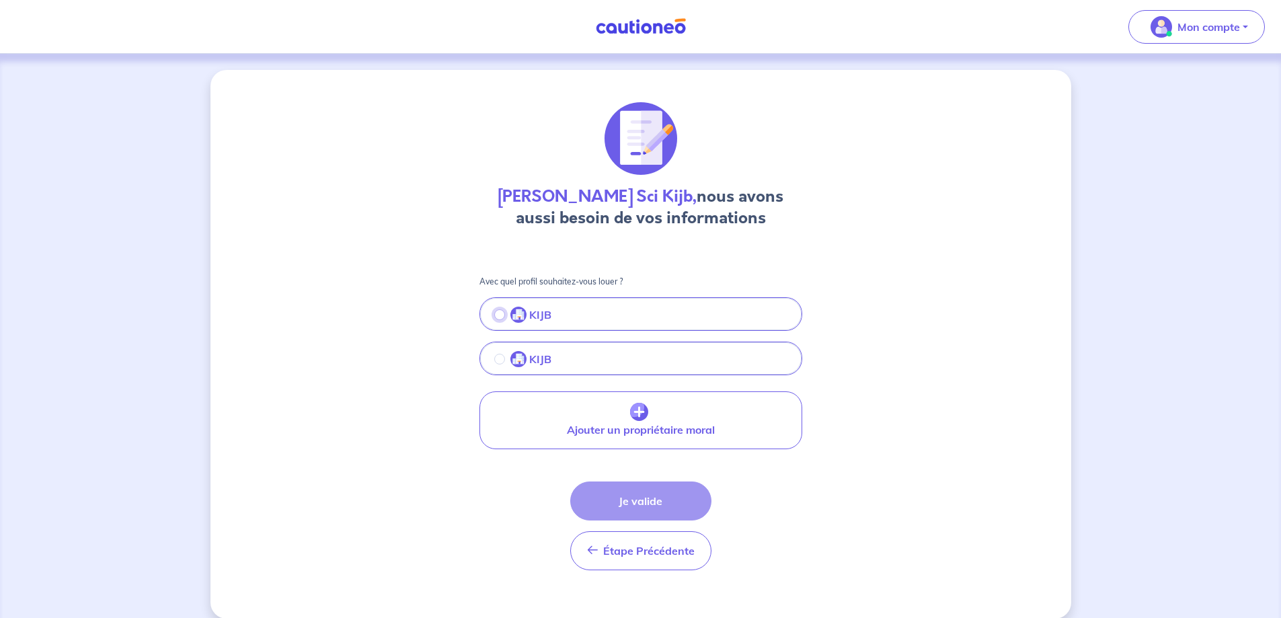
click at [494, 320] on input "radio" at bounding box center [499, 314] width 11 height 11
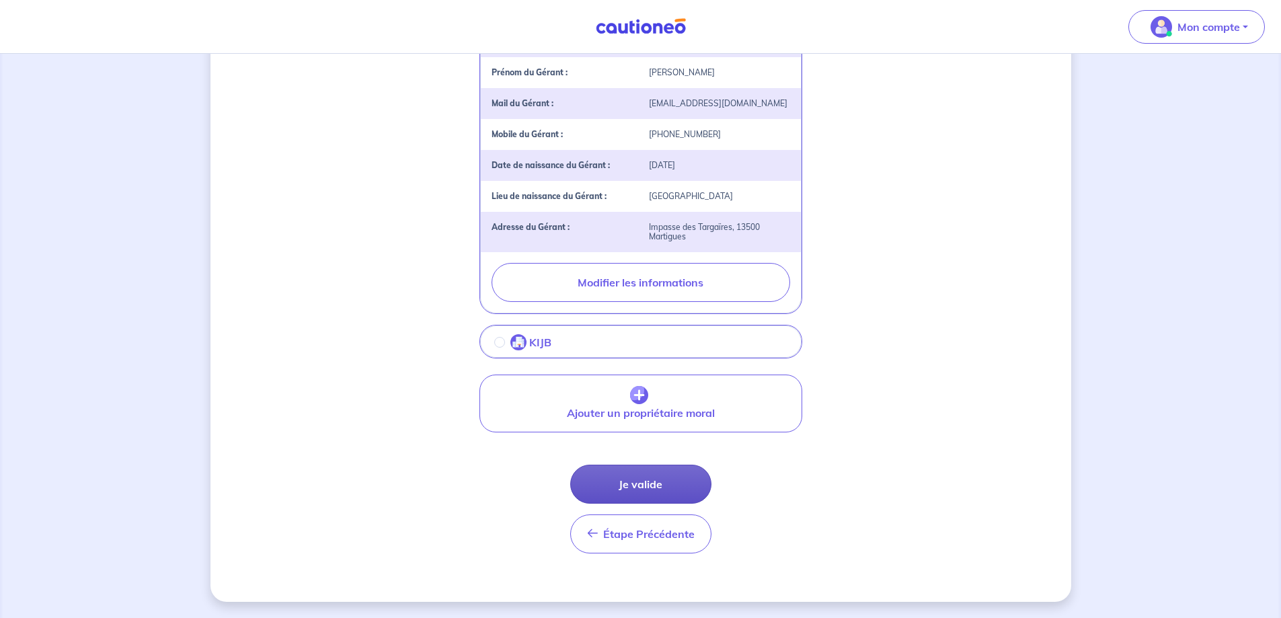
scroll to position [420, 0]
click at [642, 475] on button "Je valide" at bounding box center [640, 484] width 141 height 39
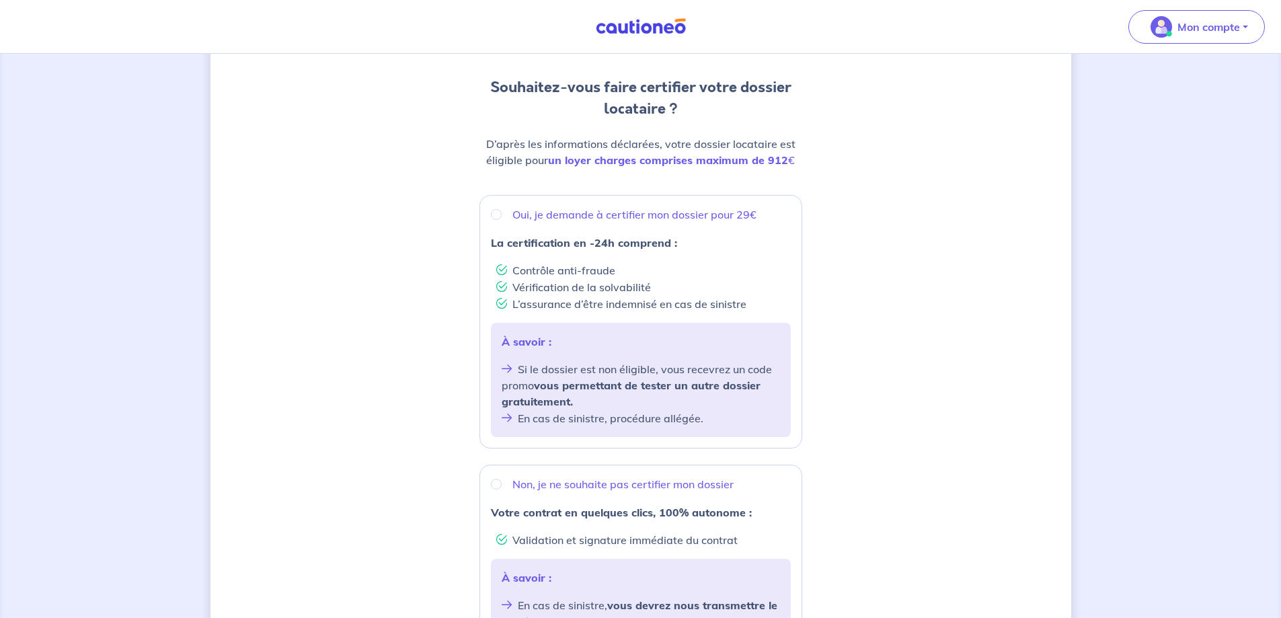
scroll to position [134, 0]
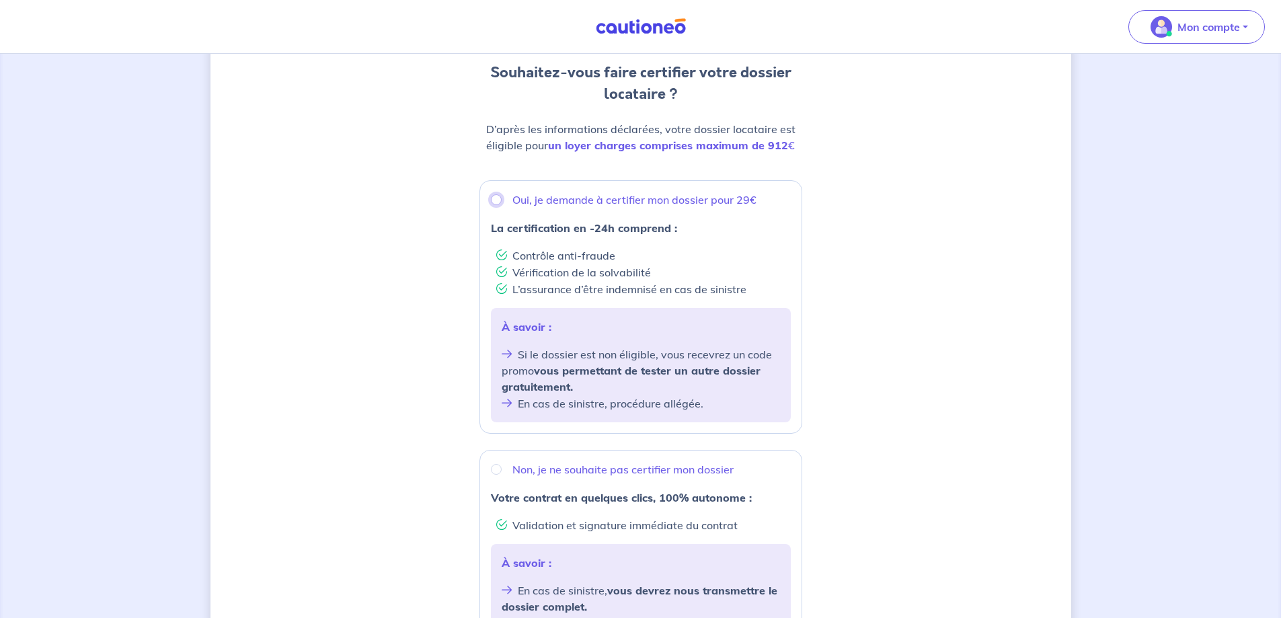
click at [491, 205] on input "Oui, je demande à certifier mon dossier pour 29€" at bounding box center [496, 199] width 11 height 11
radio input "true"
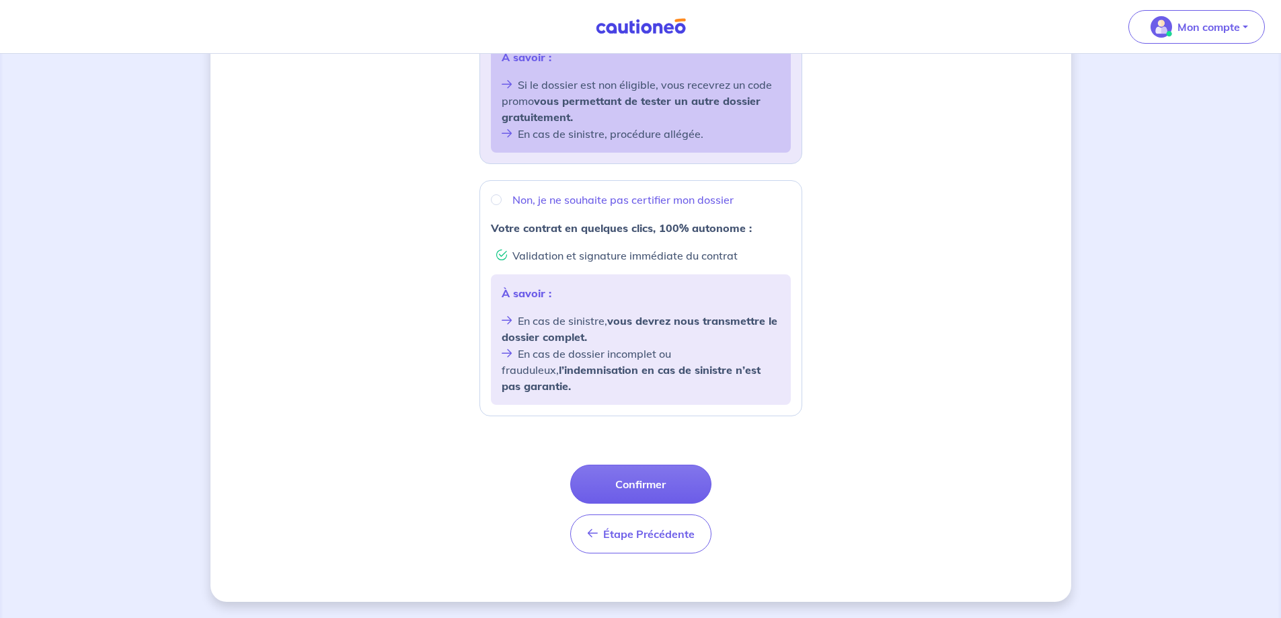
scroll to position [446, 0]
click at [643, 472] on button "Confirmer" at bounding box center [640, 484] width 141 height 39
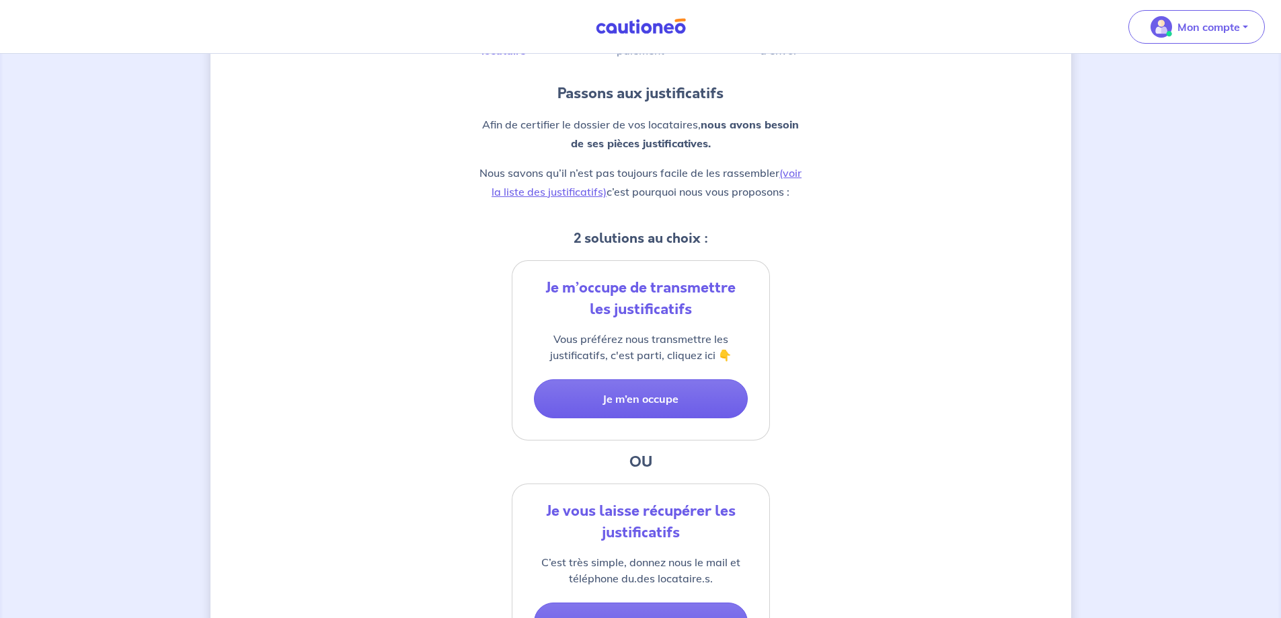
scroll to position [134, 0]
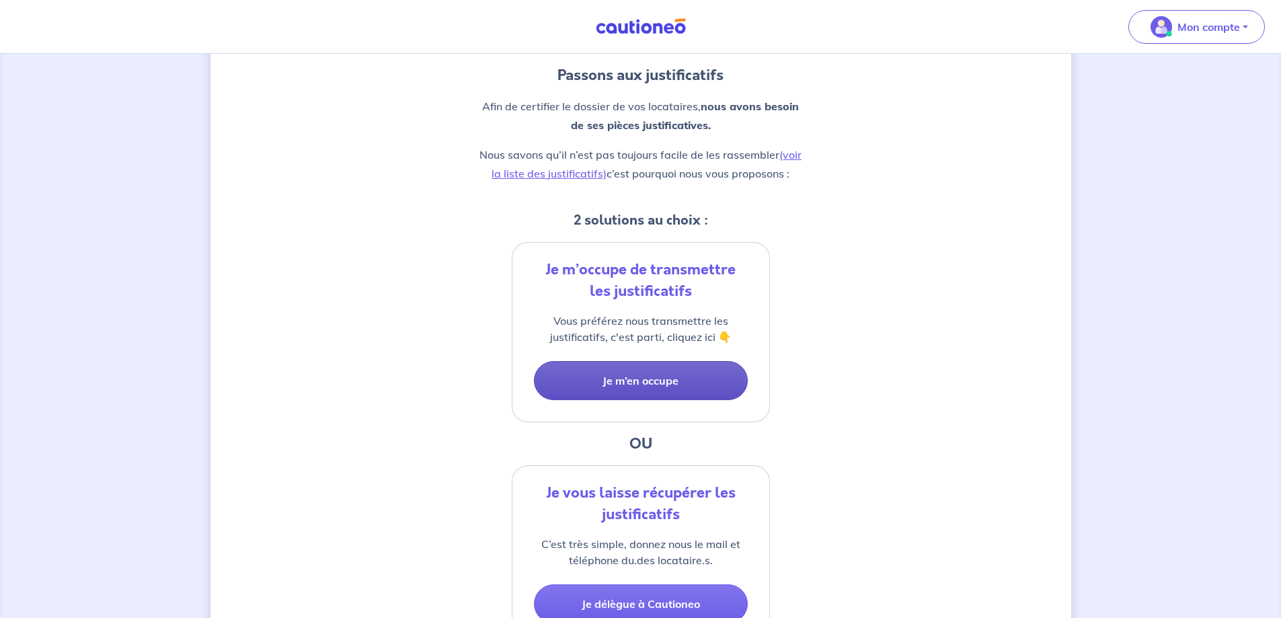
click at [637, 400] on button "Je m’en occupe" at bounding box center [641, 380] width 214 height 39
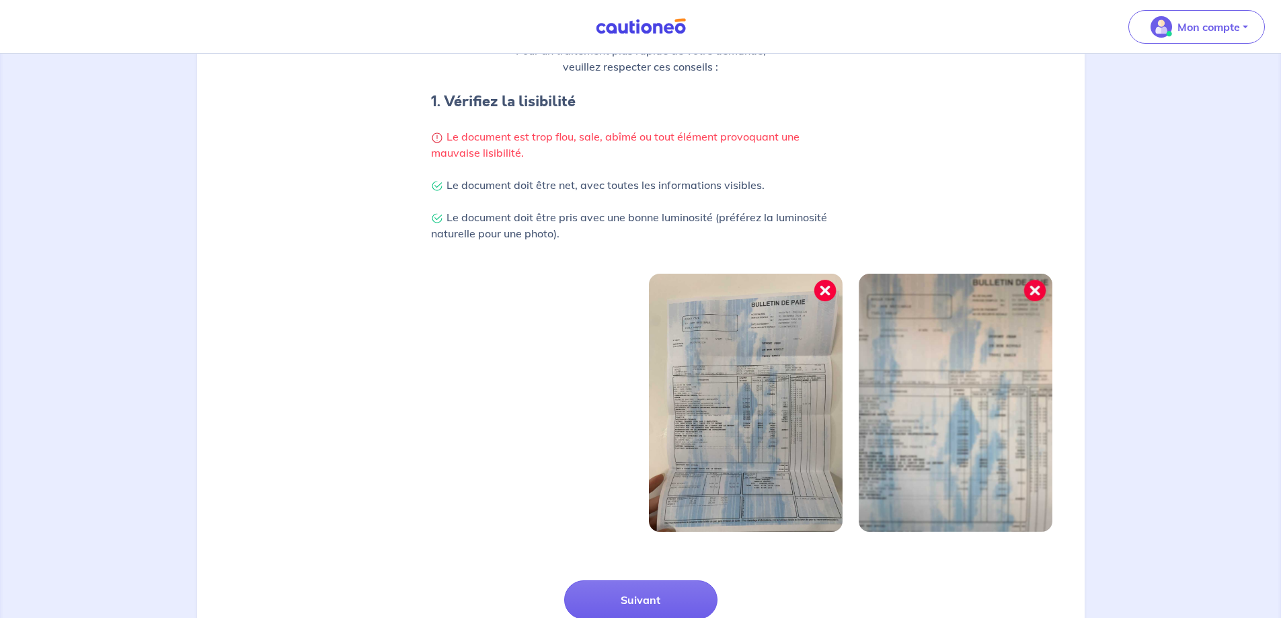
scroll to position [269, 0]
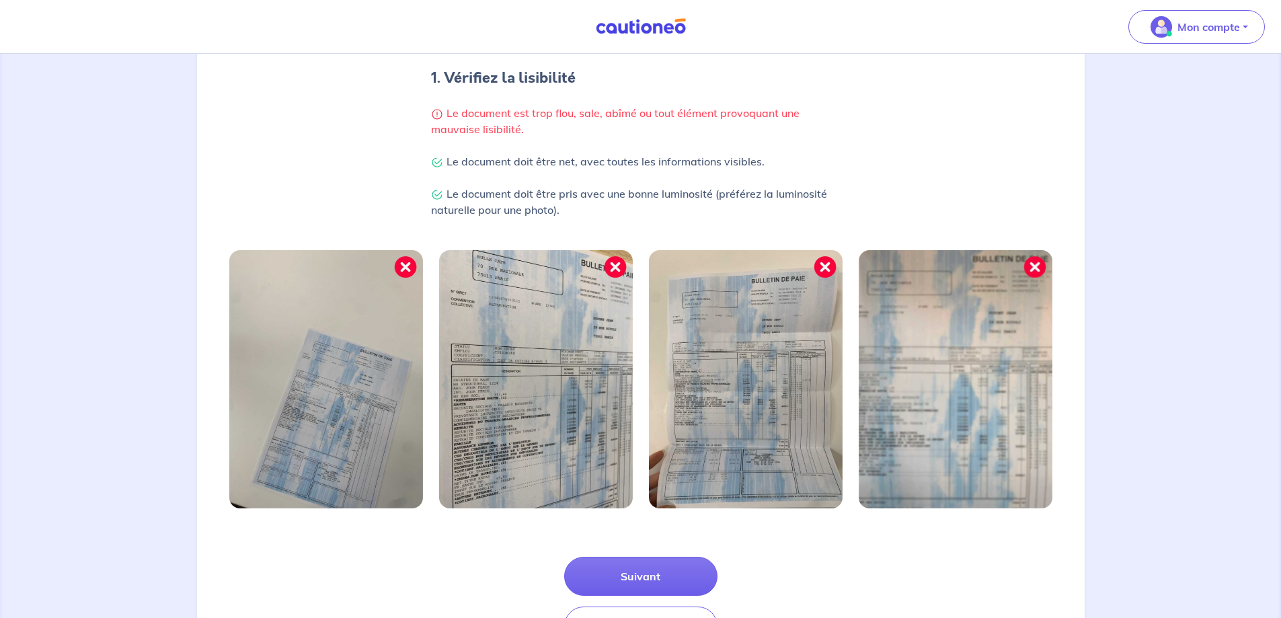
click at [616, 292] on img at bounding box center [536, 379] width 194 height 258
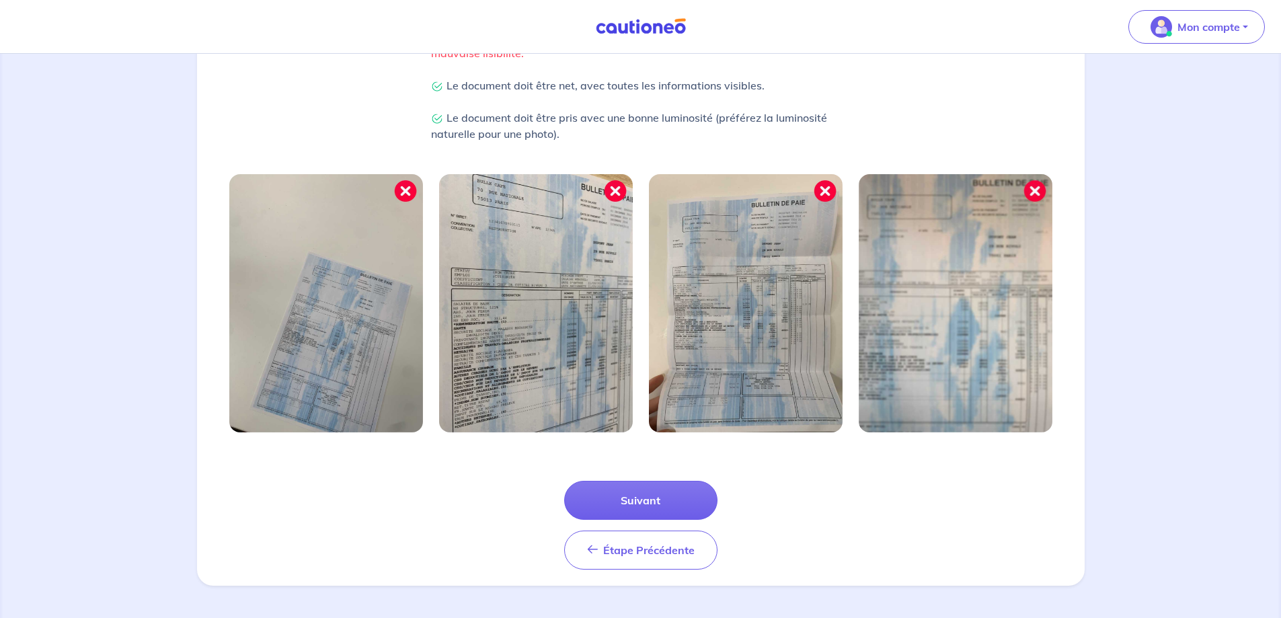
scroll to position [382, 0]
click at [631, 492] on button "Suivant" at bounding box center [640, 500] width 153 height 39
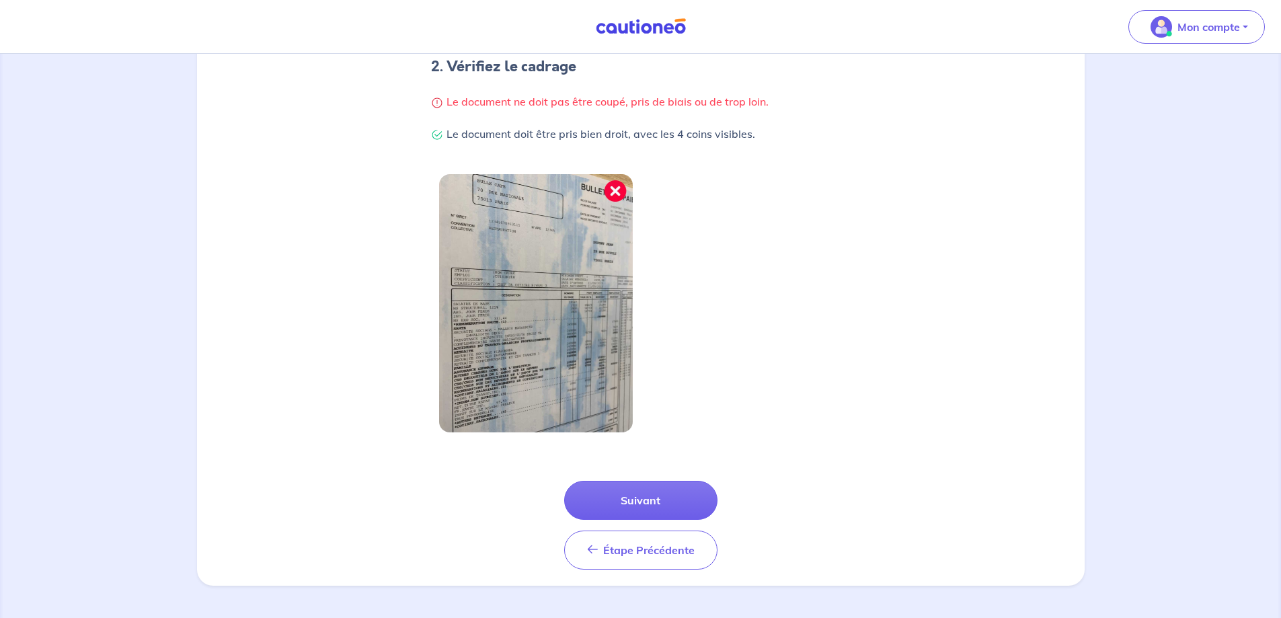
scroll to position [313, 0]
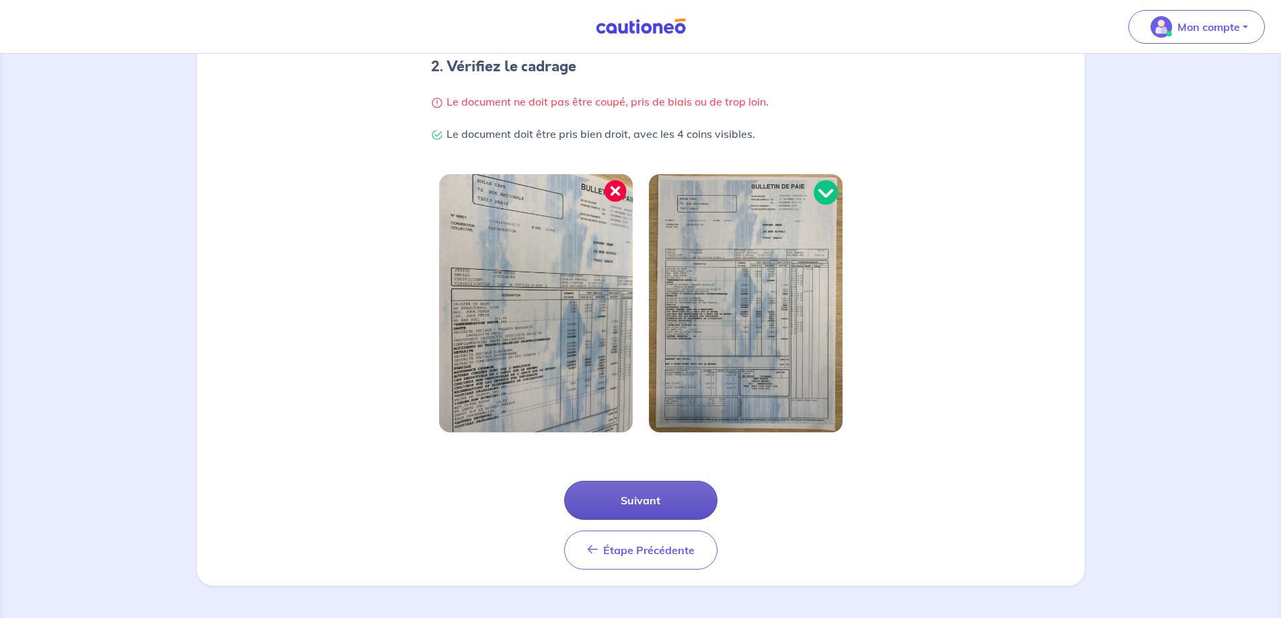
click at [643, 495] on button "Suivant" at bounding box center [640, 500] width 153 height 39
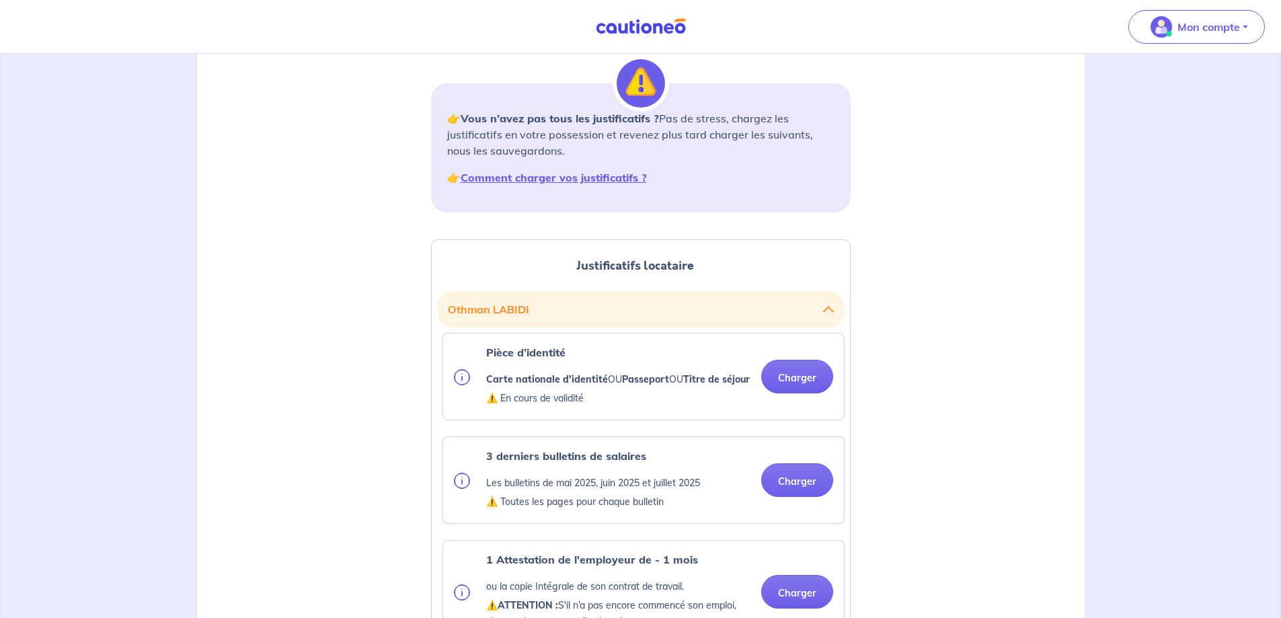
scroll to position [202, 0]
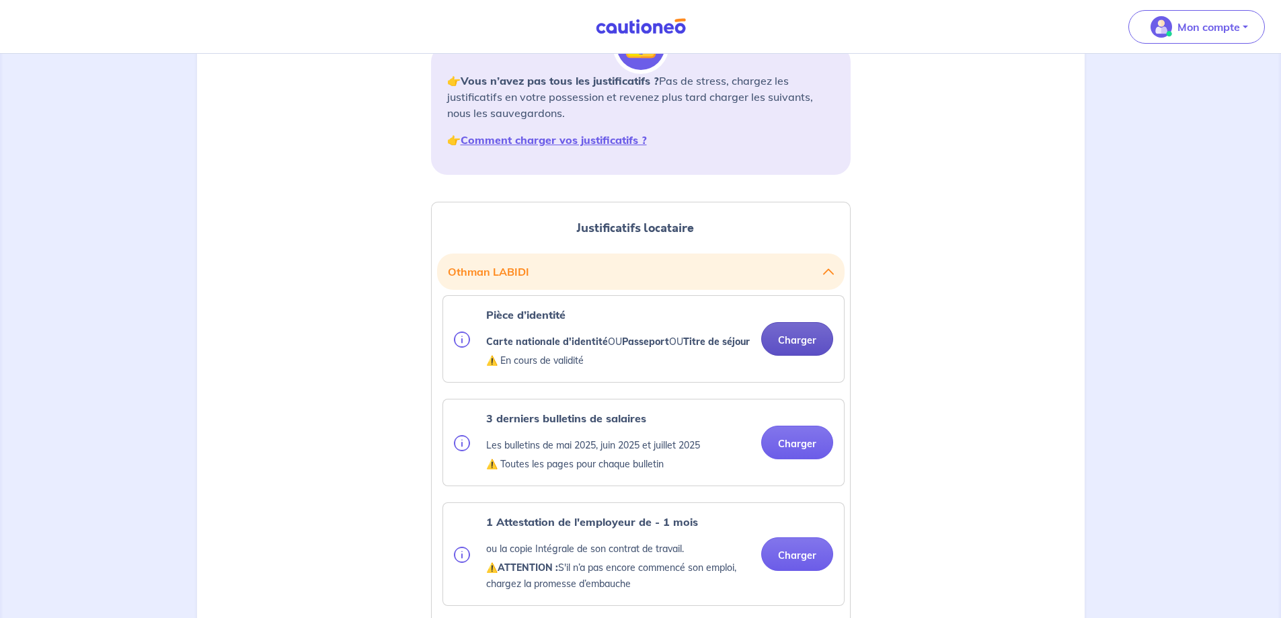
click at [781, 356] on button "Charger" at bounding box center [797, 339] width 72 height 34
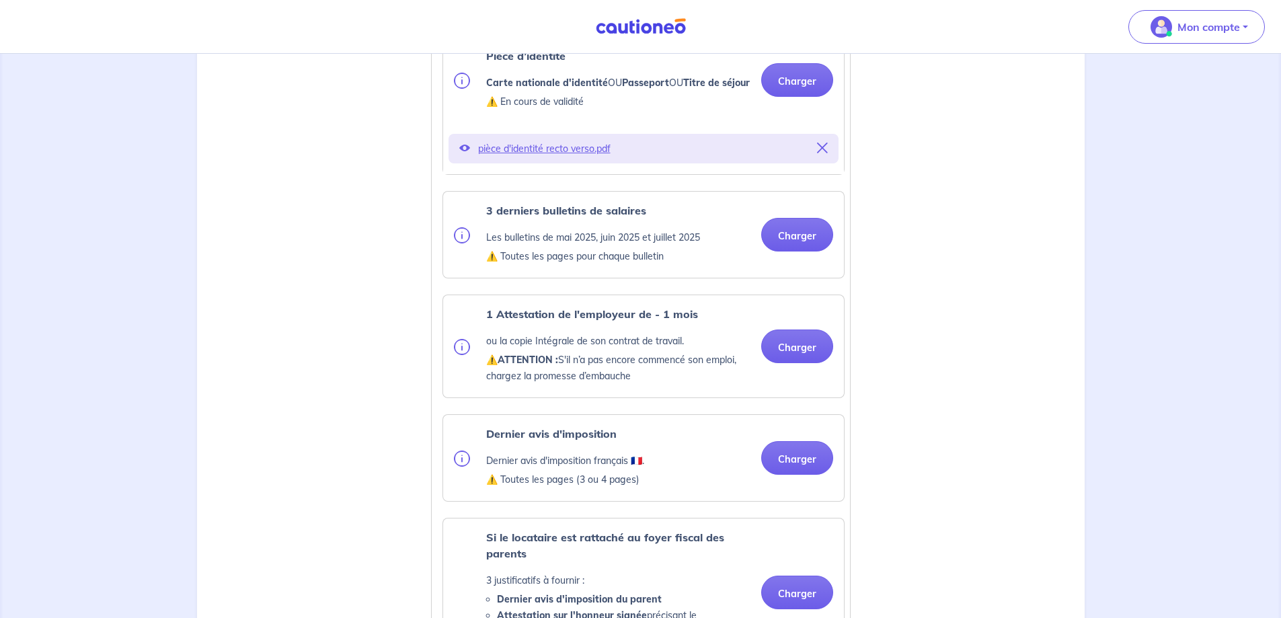
scroll to position [471, 0]
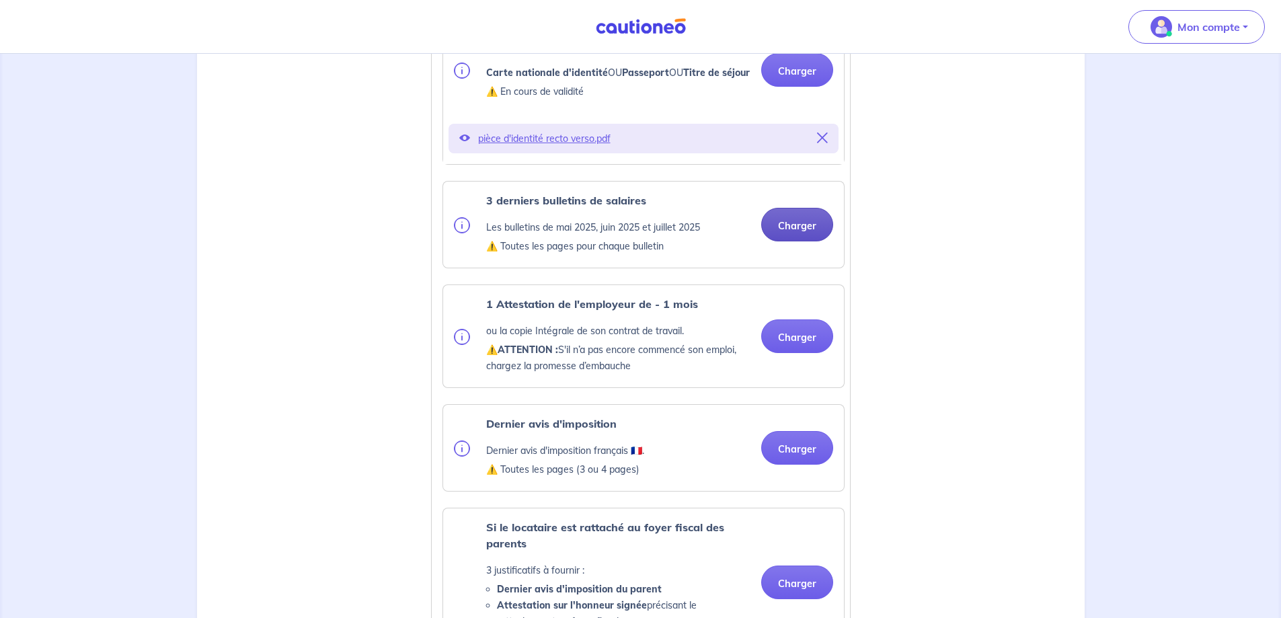
click at [802, 241] on button "Charger" at bounding box center [797, 225] width 72 height 34
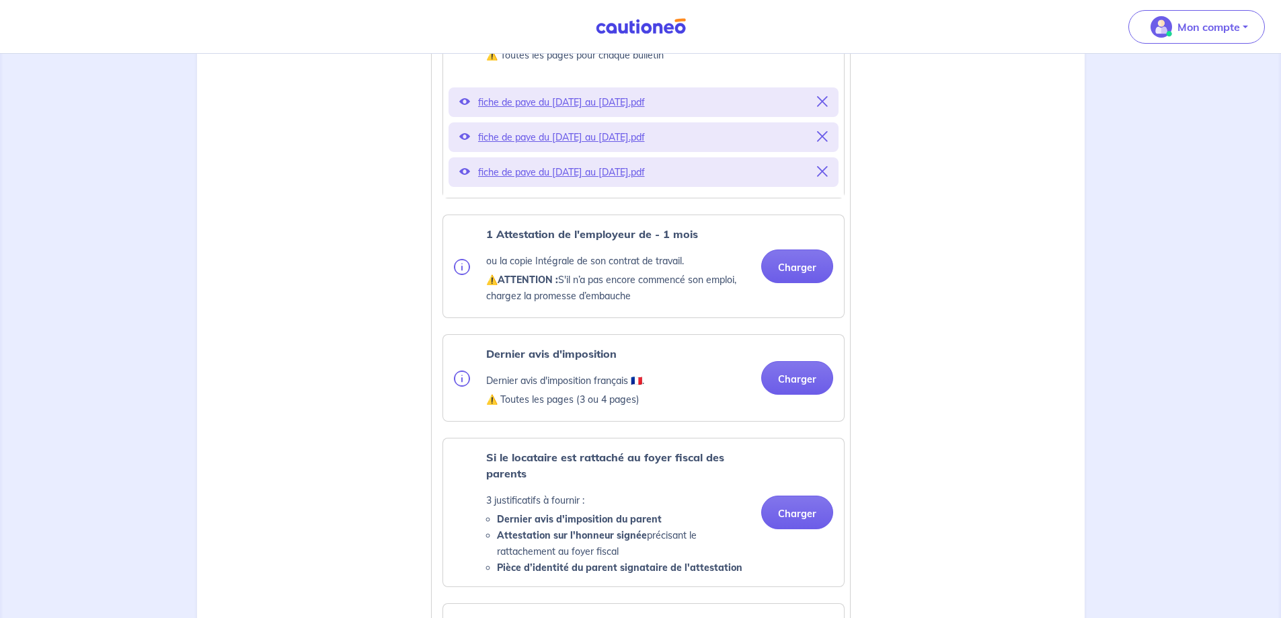
scroll to position [672, 0]
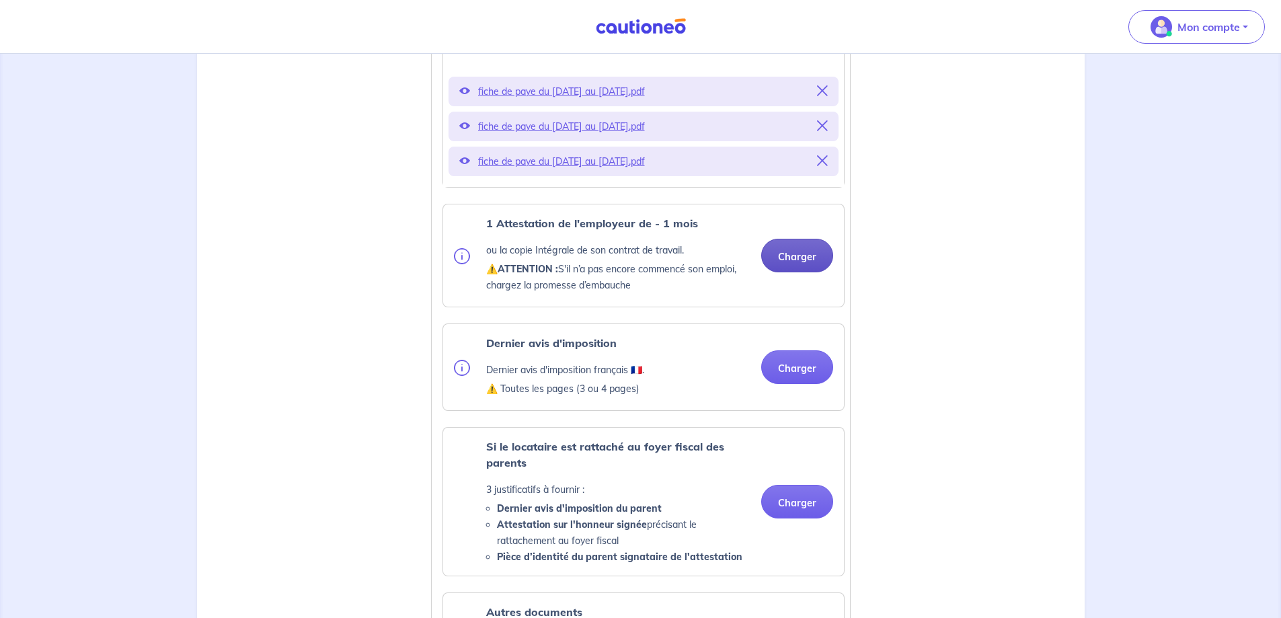
click at [792, 272] on button "Charger" at bounding box center [797, 256] width 72 height 34
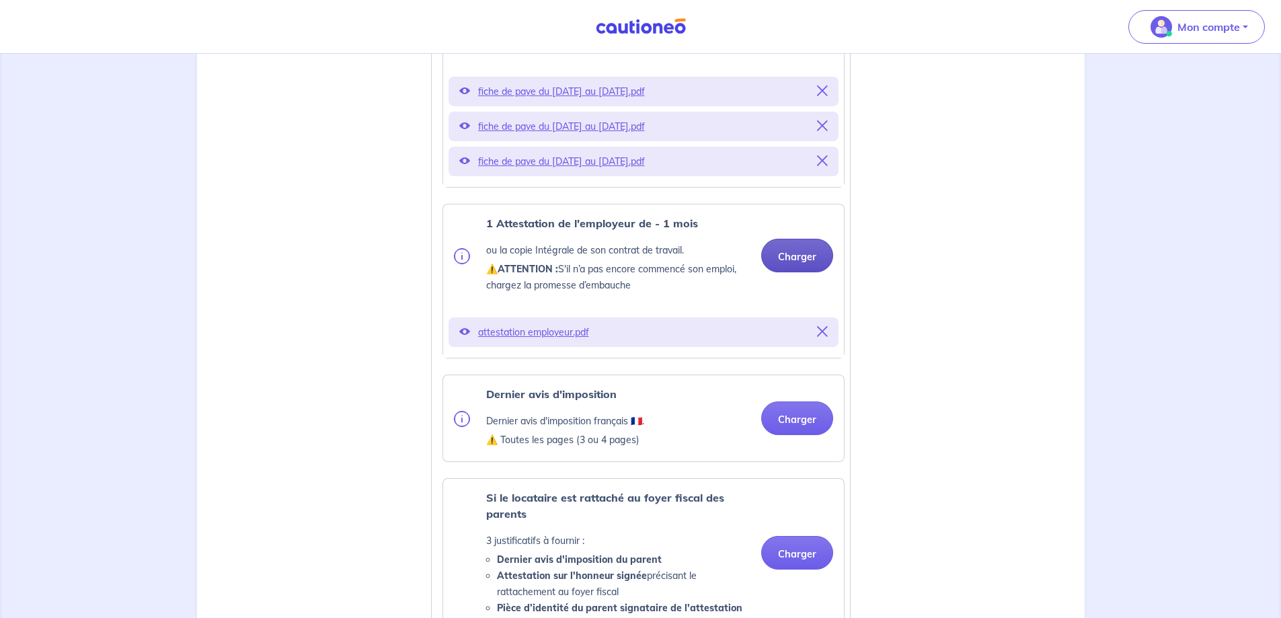
click at [795, 272] on button "Charger" at bounding box center [797, 256] width 72 height 34
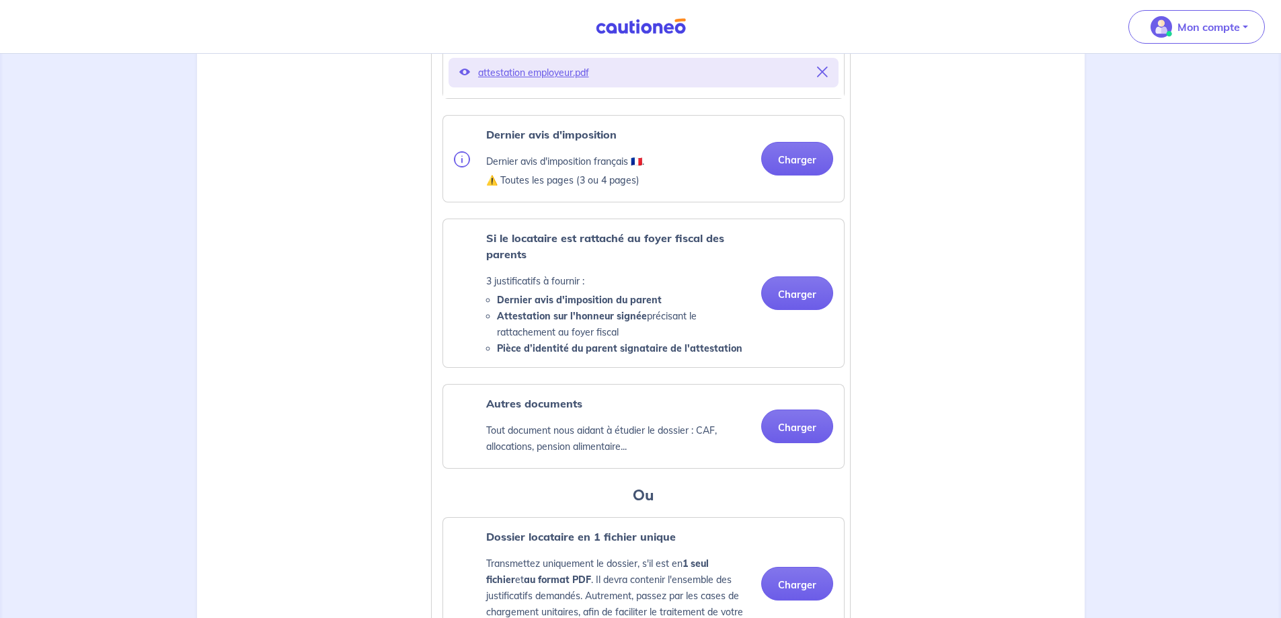
scroll to position [941, 0]
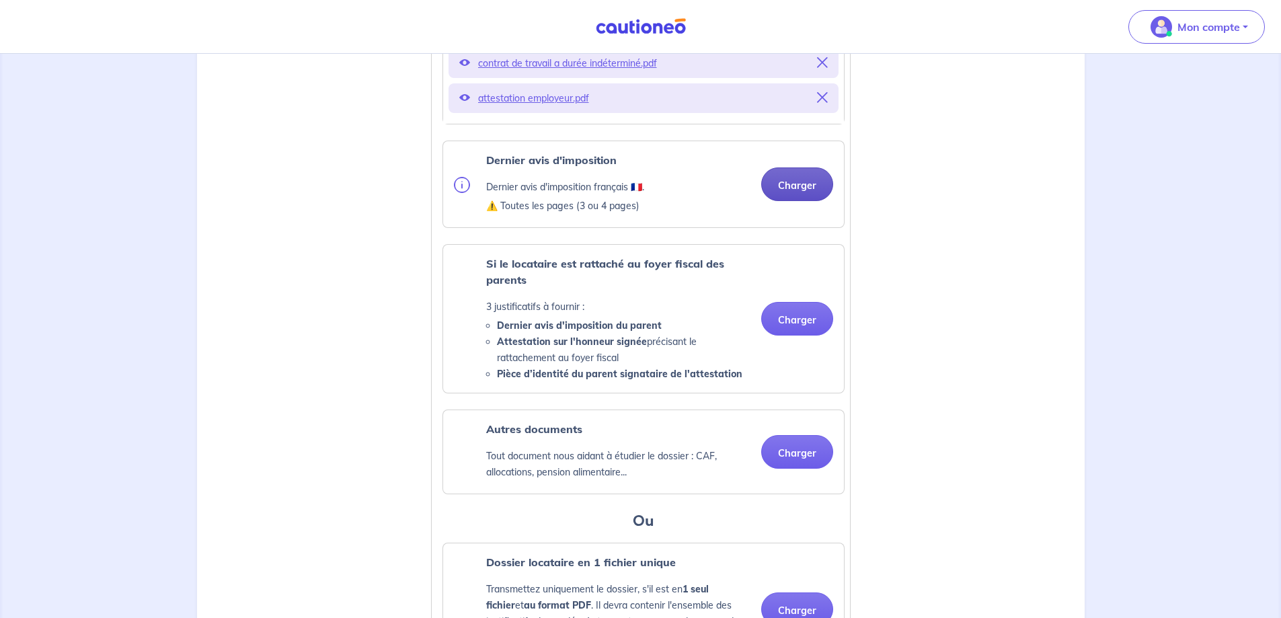
click at [803, 201] on button "Charger" at bounding box center [797, 184] width 72 height 34
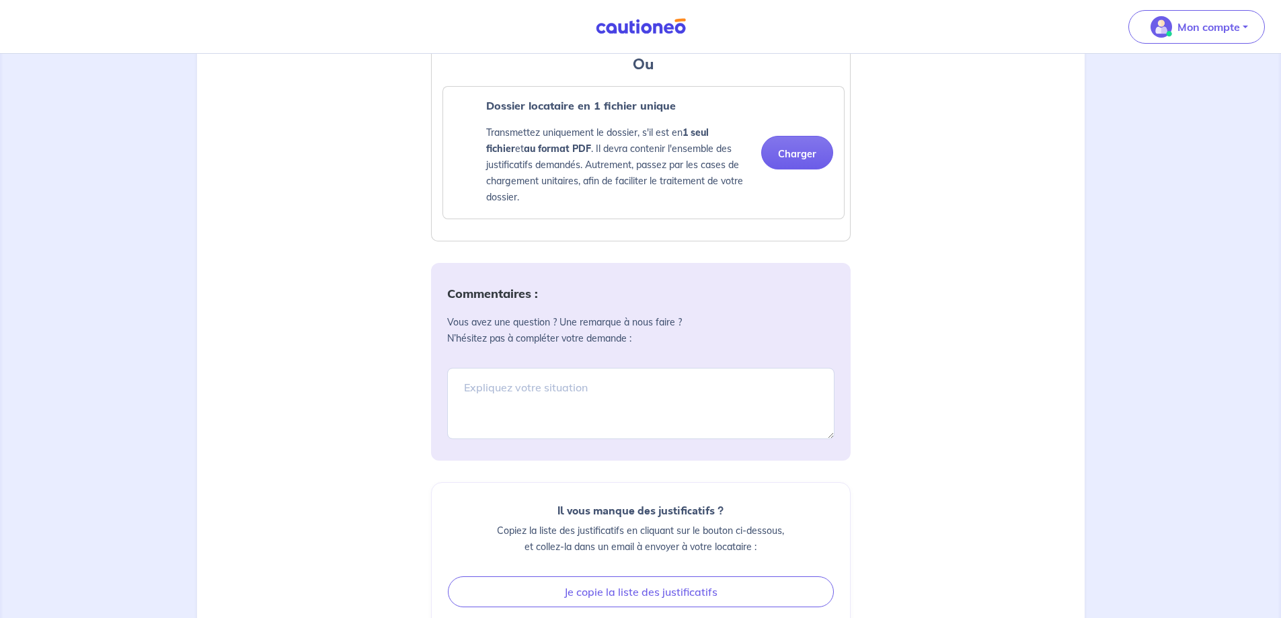
scroll to position [1479, 0]
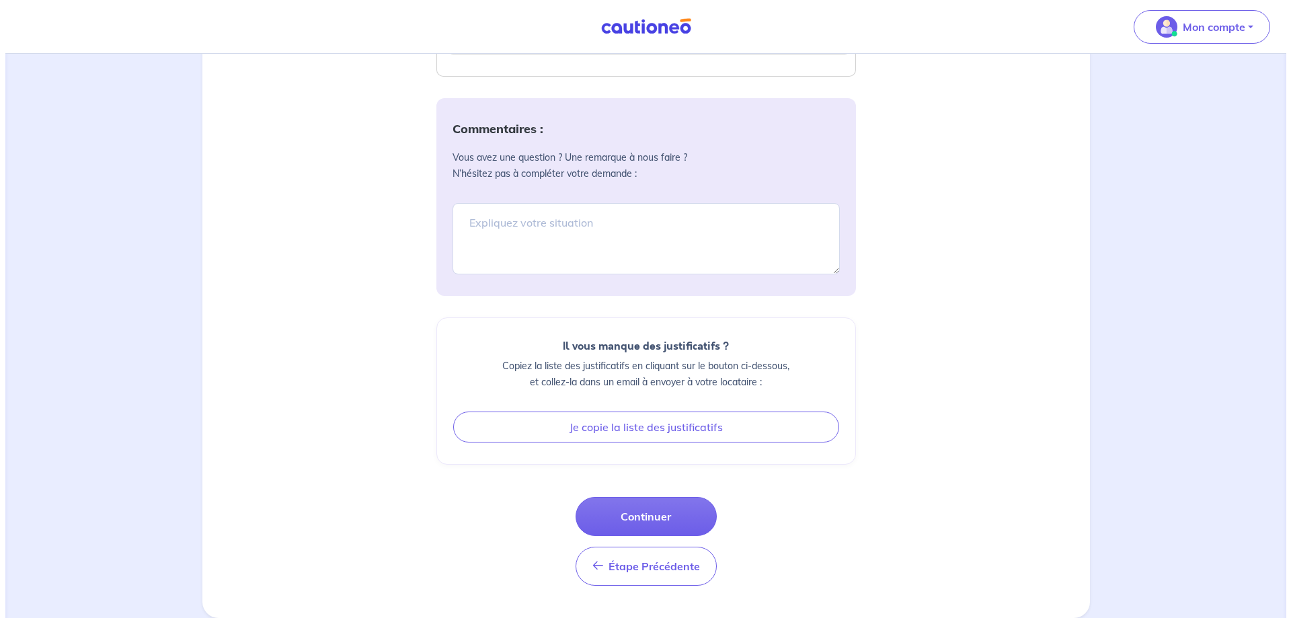
scroll to position [1841, 0]
click at [645, 508] on button "Continuer" at bounding box center [640, 516] width 141 height 39
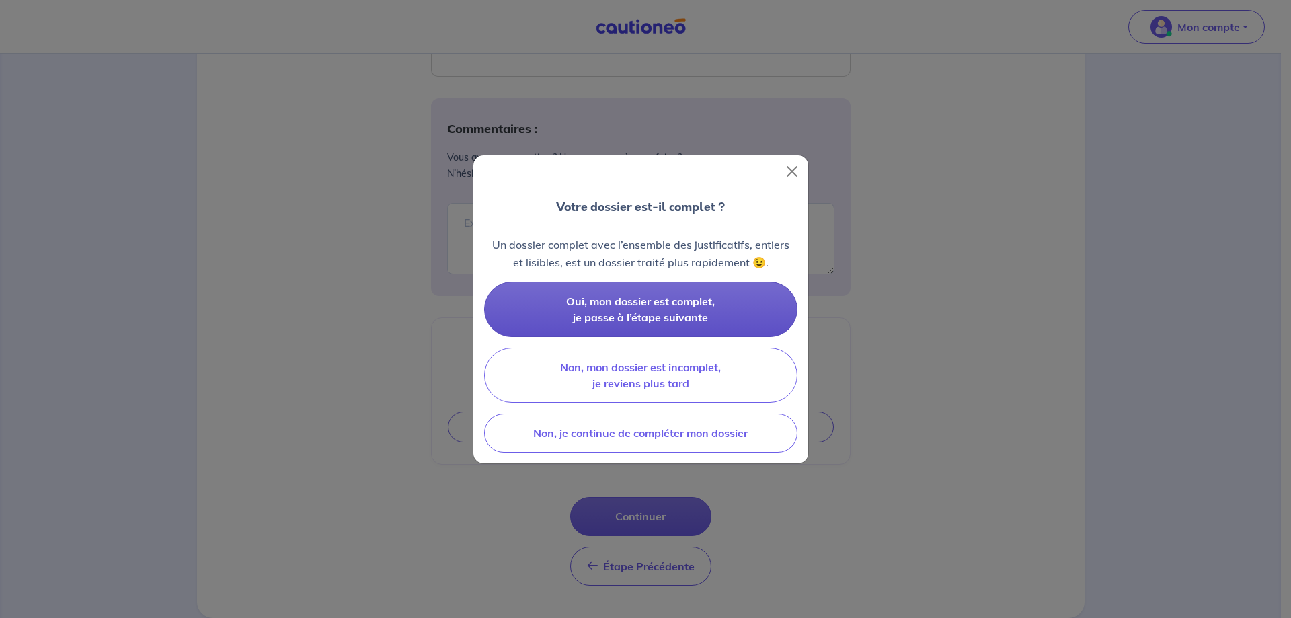
click at [642, 310] on span "Oui, mon dossier est complet, je passe à l’étape suivante" at bounding box center [640, 310] width 149 height 30
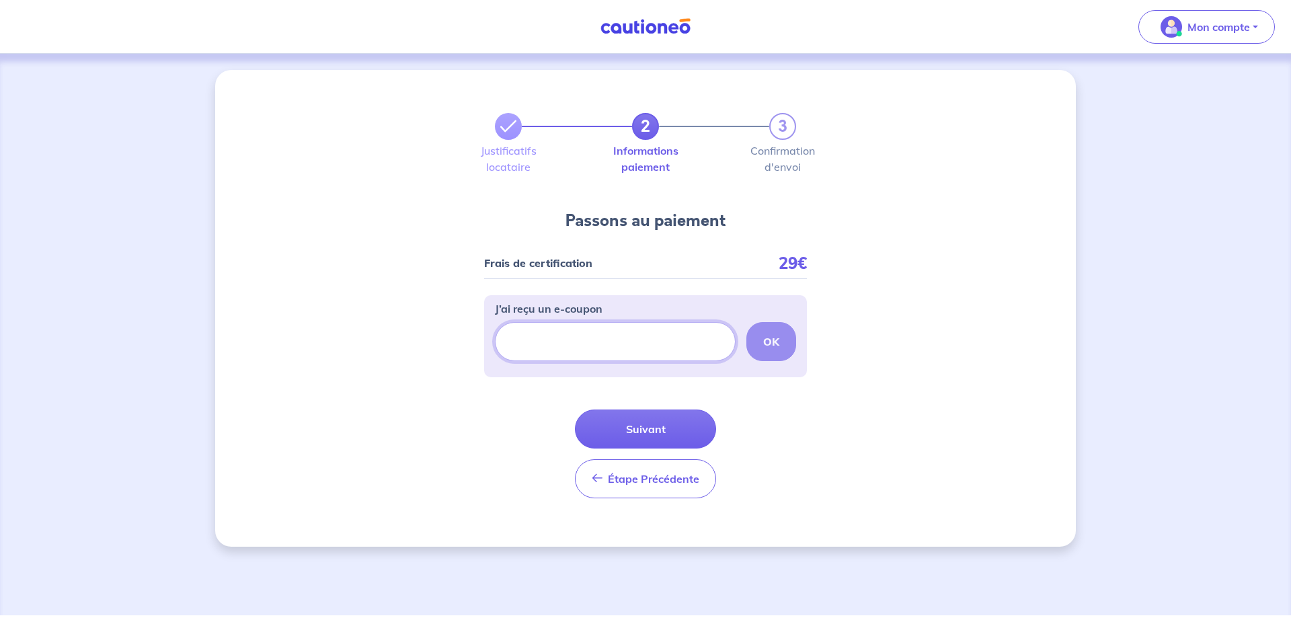
click at [561, 361] on input "J’ai reçu un e-coupon" at bounding box center [615, 341] width 241 height 39
click at [622, 448] on button "Suivant" at bounding box center [645, 428] width 141 height 39
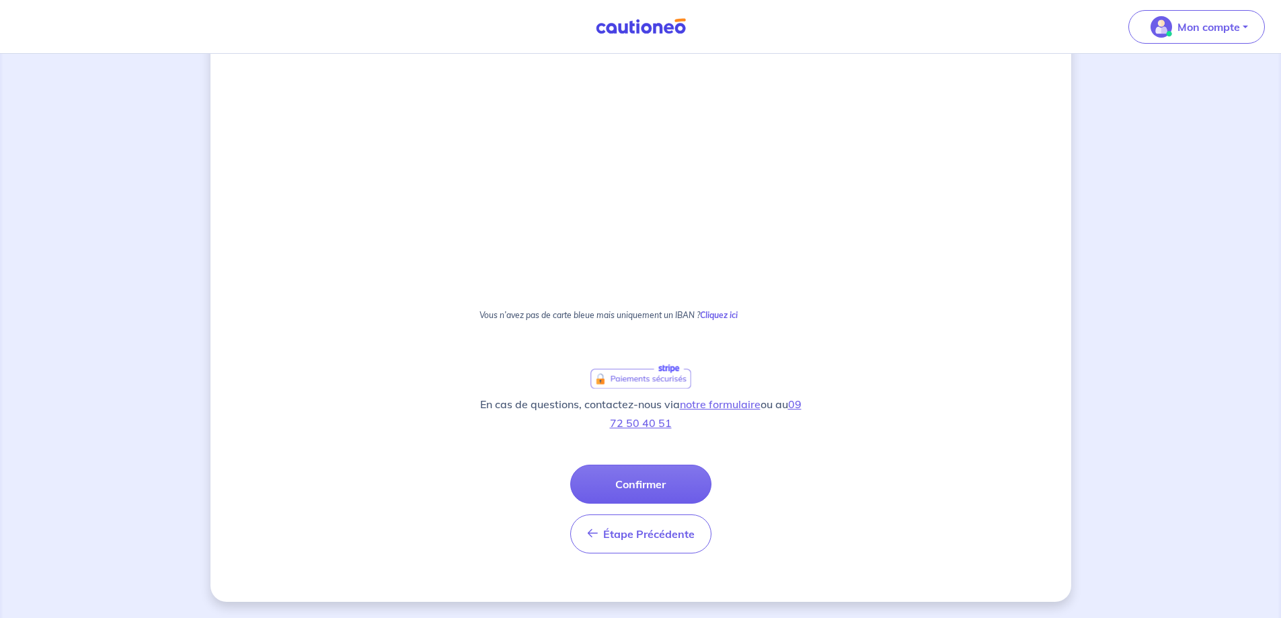
scroll to position [806, 0]
click at [638, 473] on button "Confirmer" at bounding box center [640, 484] width 141 height 39
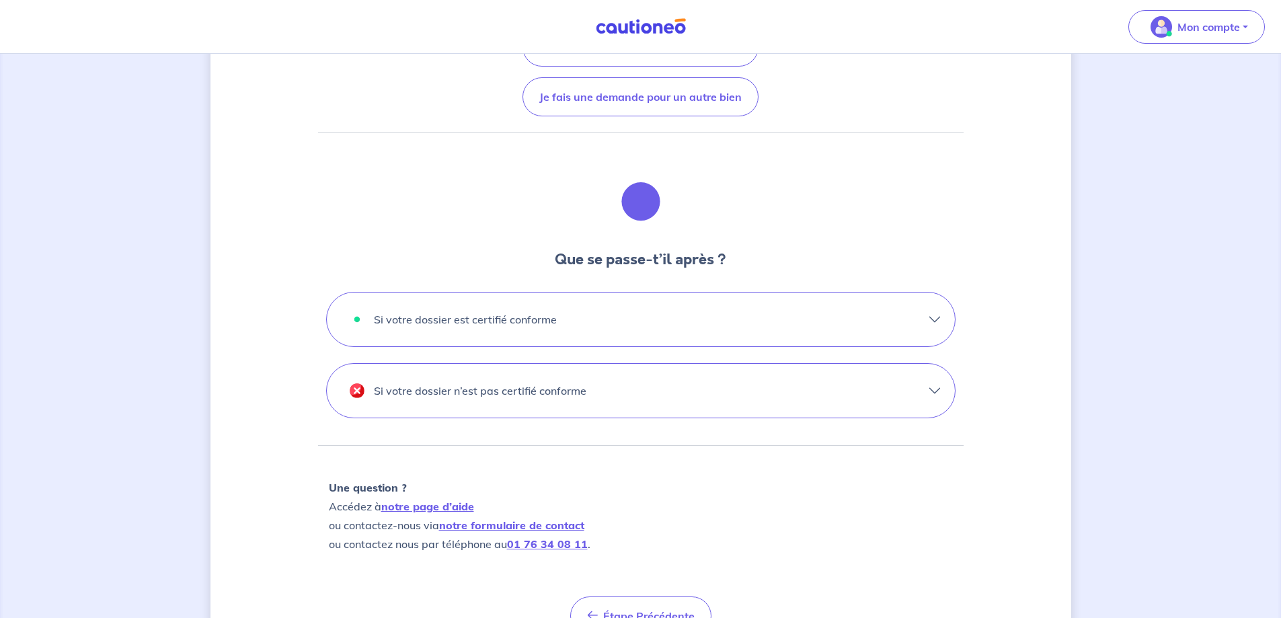
scroll to position [269, 0]
click at [947, 344] on button "Si votre dossier est certifié conforme" at bounding box center [641, 317] width 628 height 54
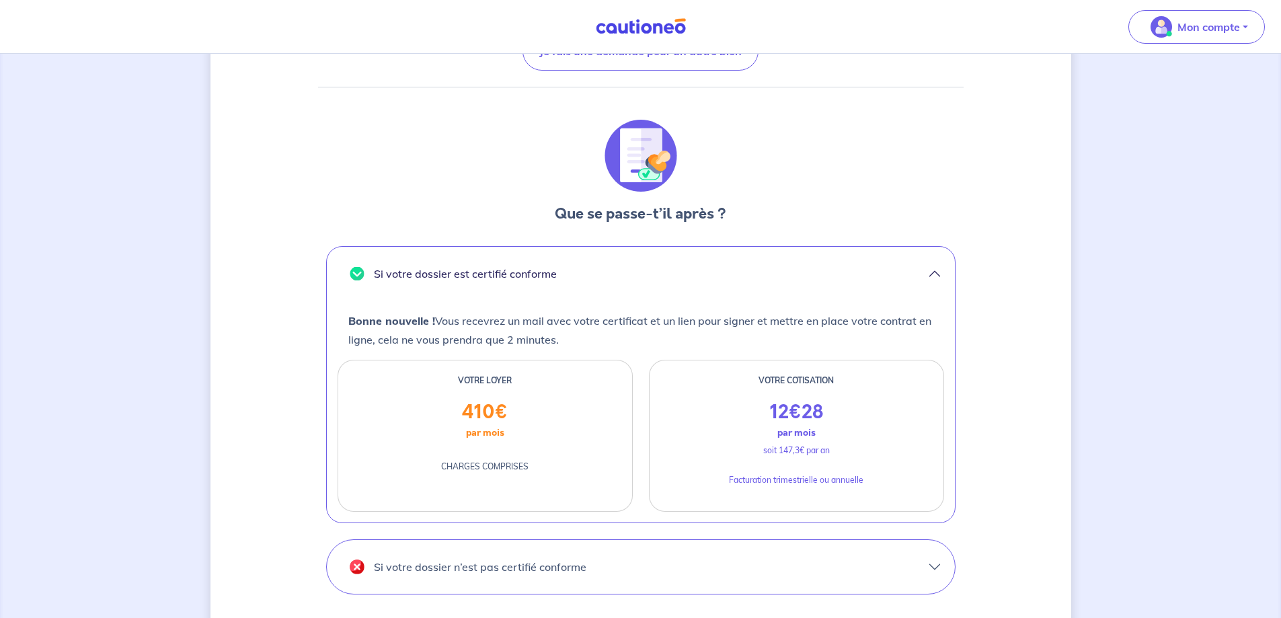
scroll to position [336, 0]
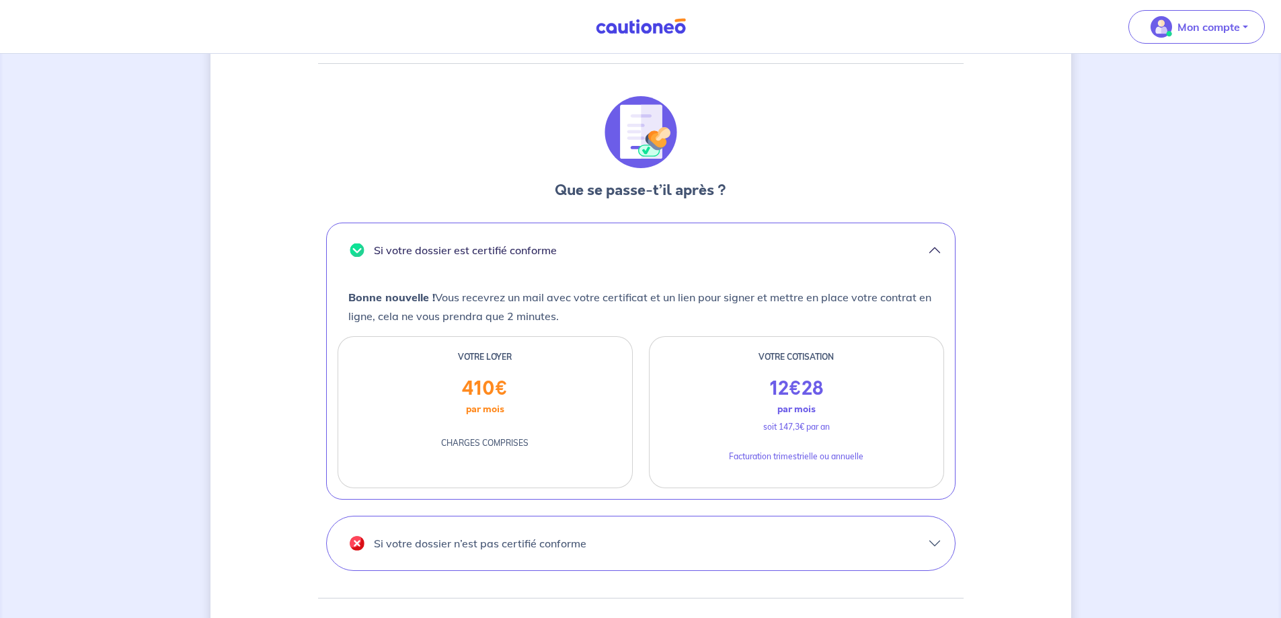
click at [949, 277] on button "Si votre dossier est certifié conforme" at bounding box center [641, 250] width 628 height 54
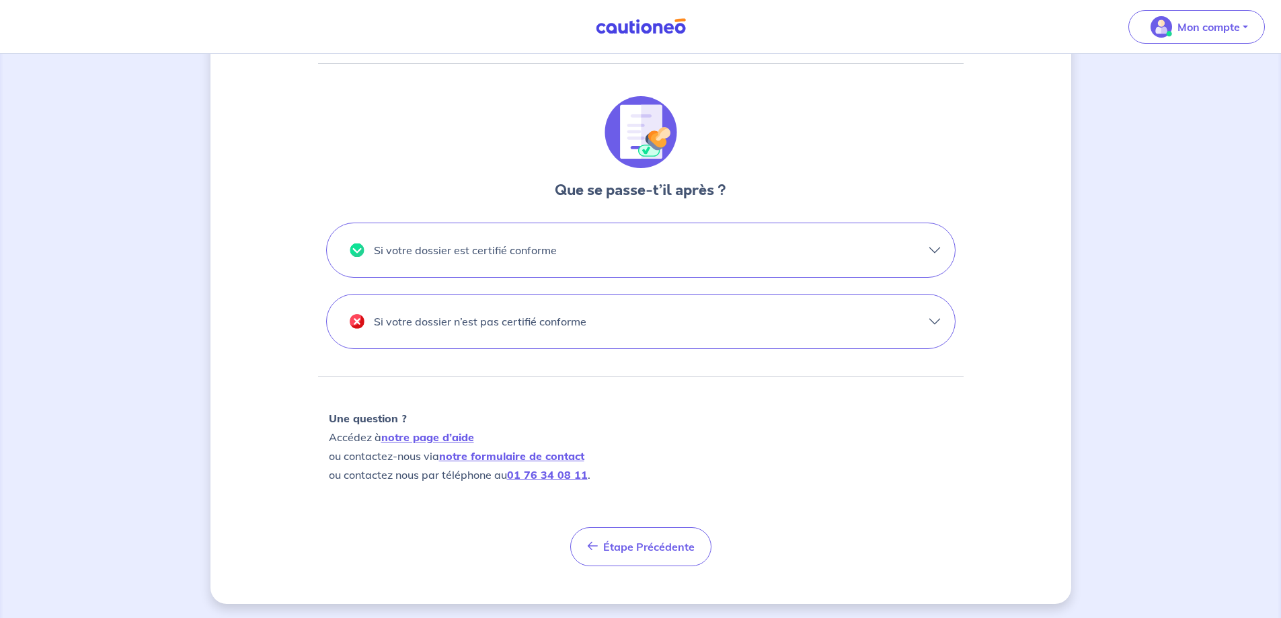
click at [954, 348] on button "Si votre dossier n’est pas certifié conforme" at bounding box center [641, 322] width 628 height 54
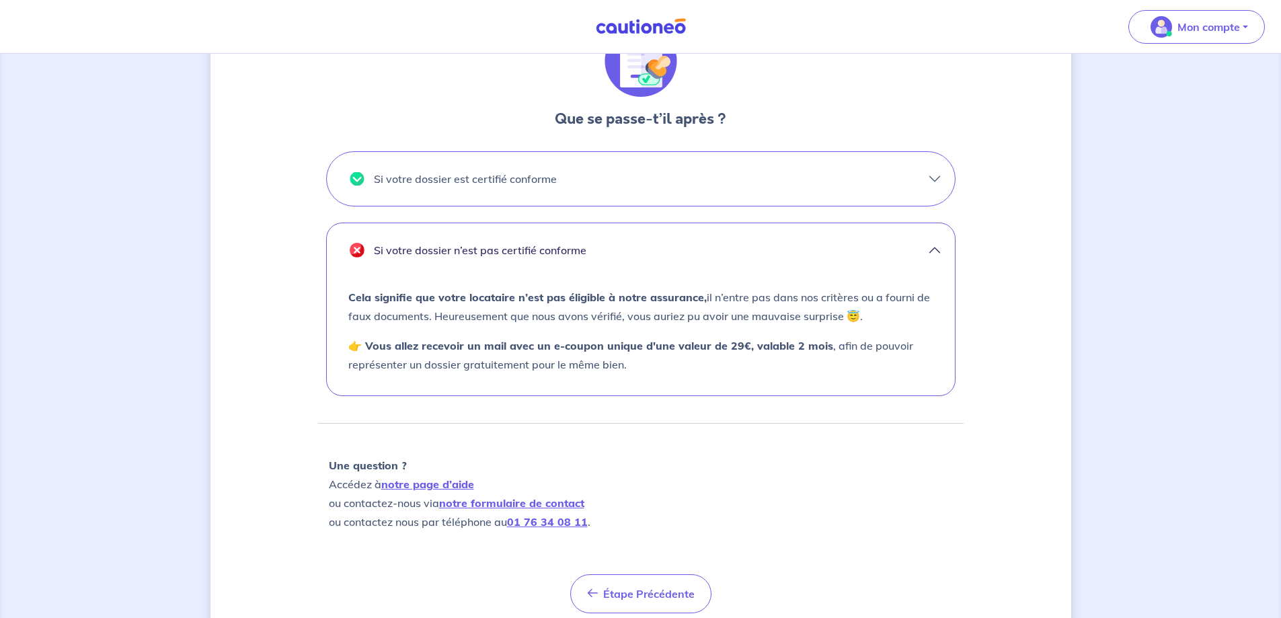
scroll to position [514, 0]
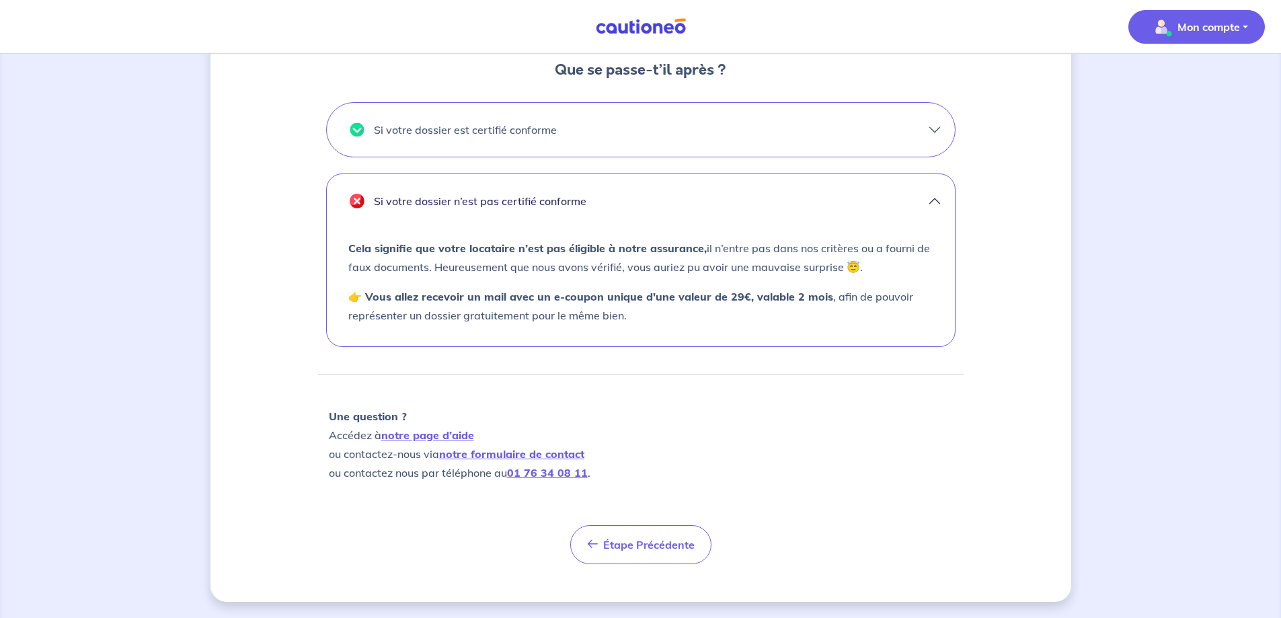
click at [1217, 34] on p "Mon compte" at bounding box center [1208, 27] width 63 height 16
click at [1169, 81] on link "Mes informations" at bounding box center [1183, 84] width 108 height 22
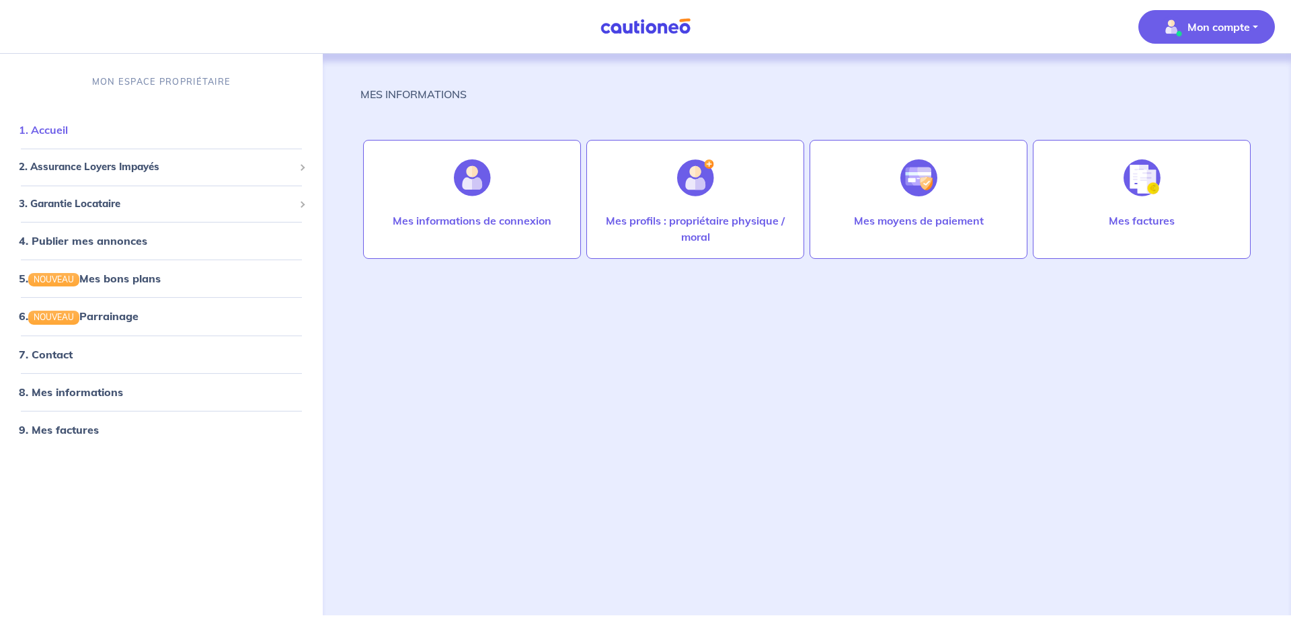
click at [43, 136] on link "1. Accueil" at bounding box center [43, 129] width 49 height 13
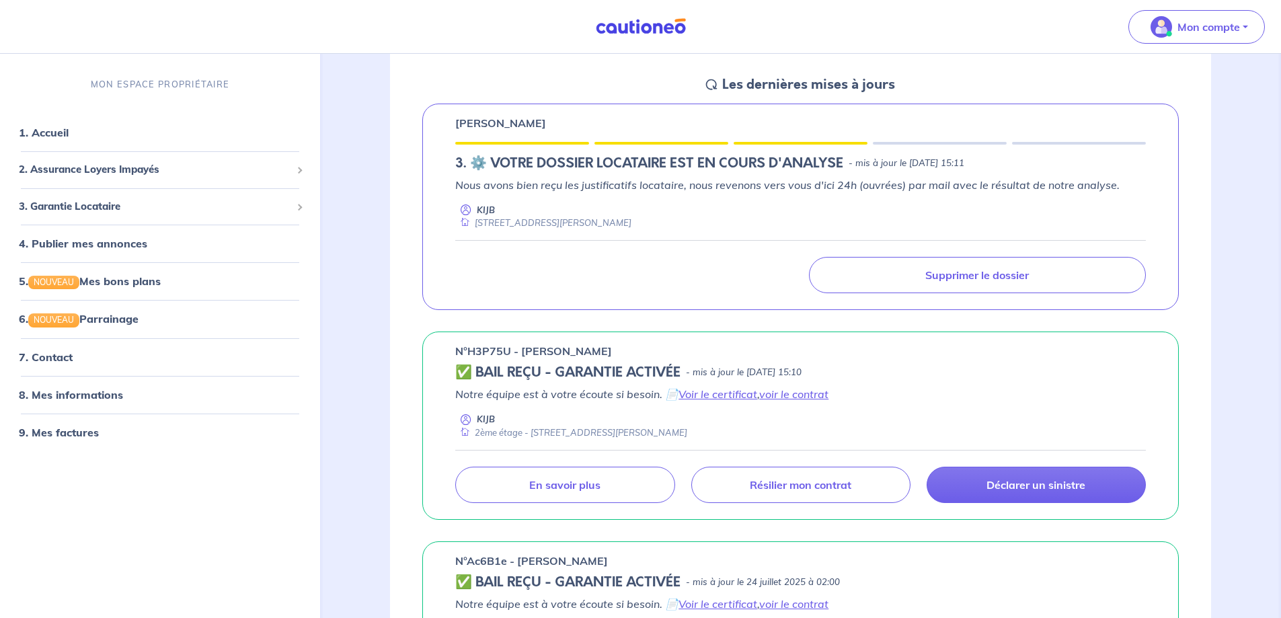
scroll to position [202, 0]
